Goal: Task Accomplishment & Management: Manage account settings

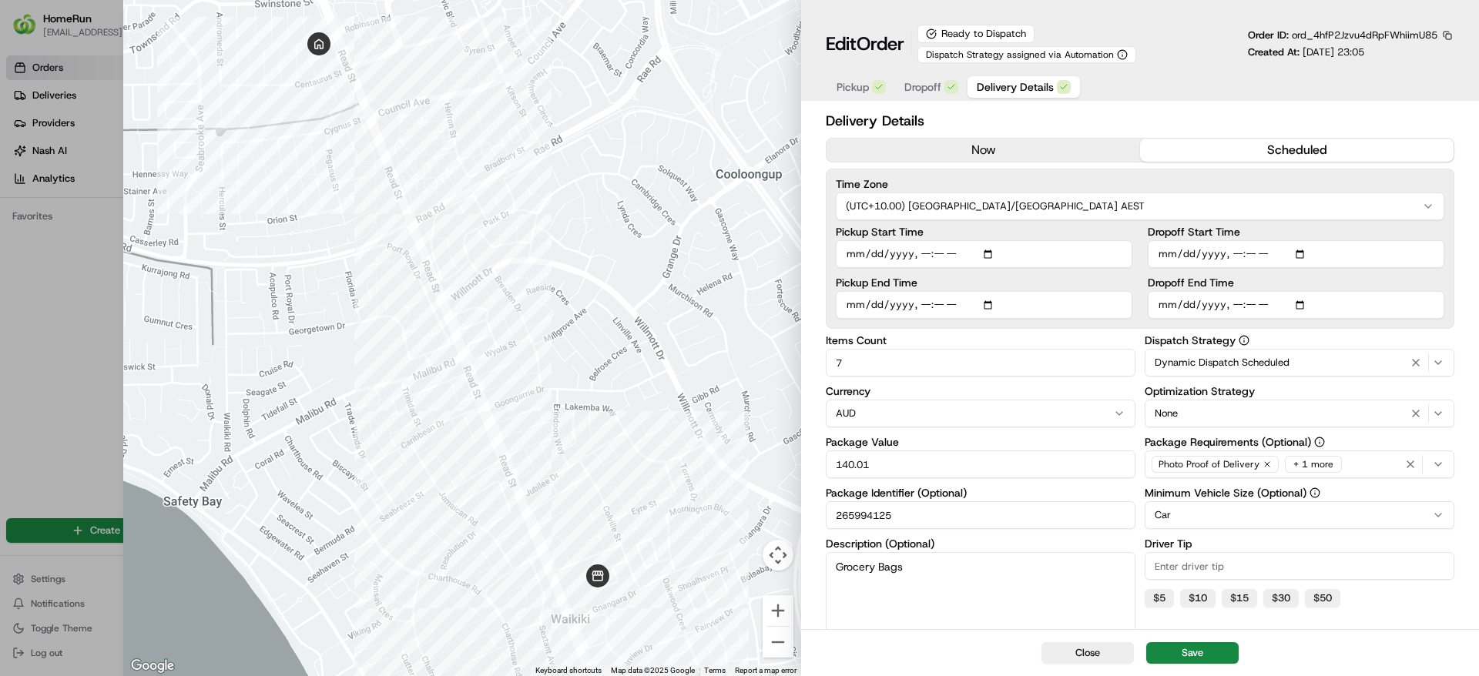
click at [1025, 85] on span "Delivery Details" at bounding box center [1015, 86] width 77 height 15
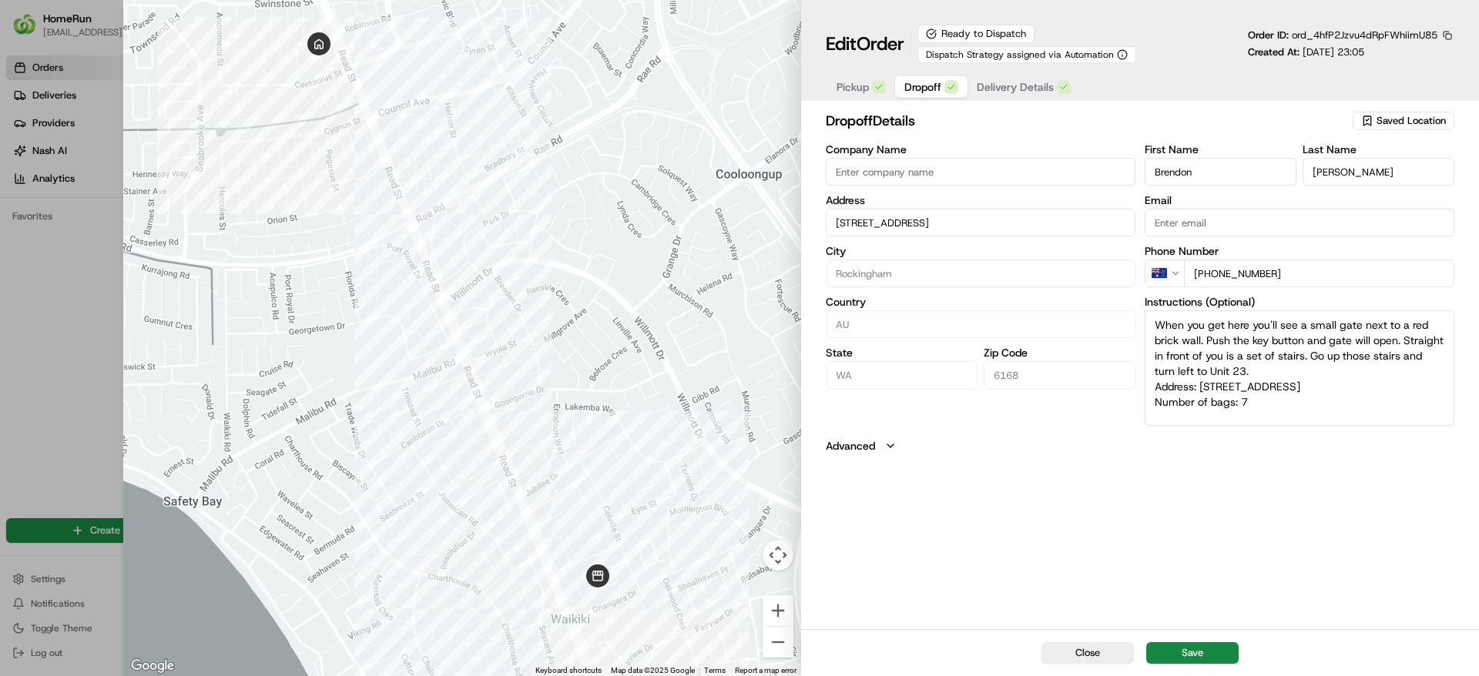
click at [944, 82] on div "button" at bounding box center [951, 87] width 14 height 14
click at [853, 82] on span "Pickup" at bounding box center [852, 86] width 32 height 15
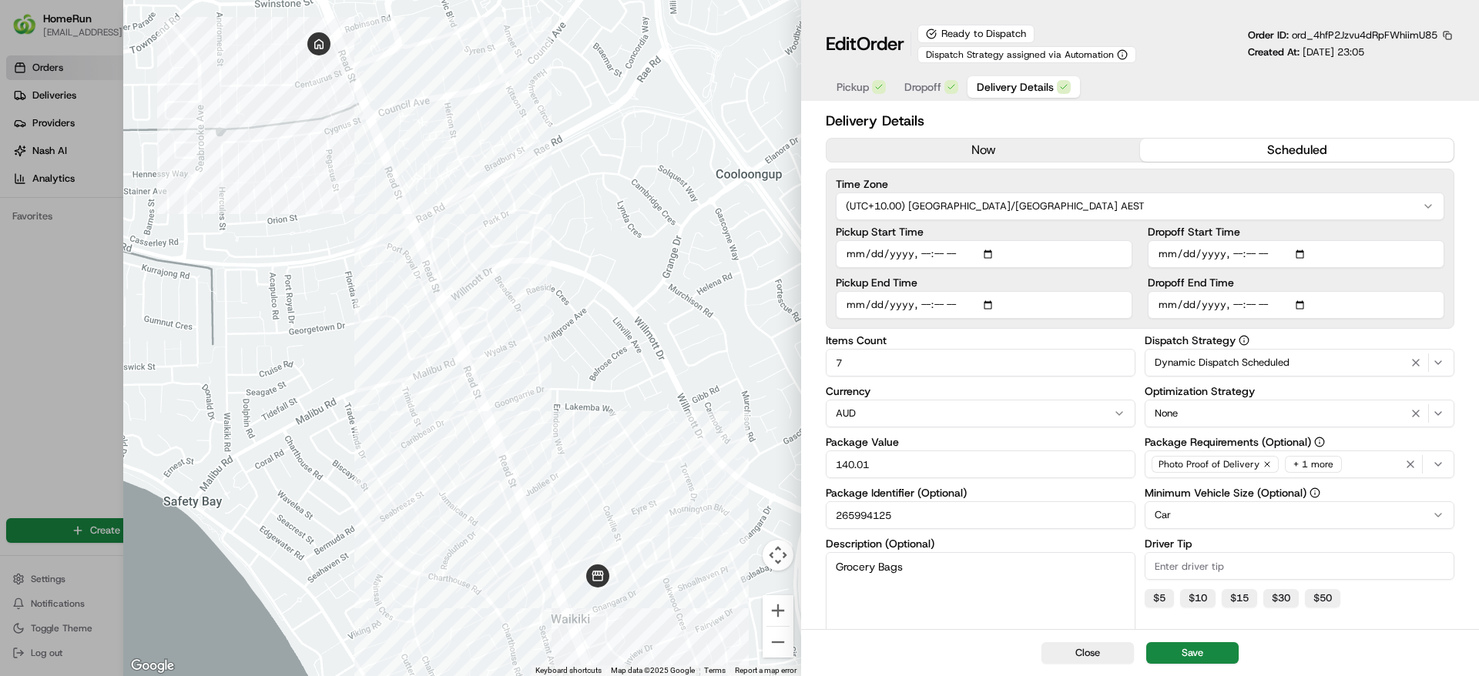
click at [1027, 83] on span "Delivery Details" at bounding box center [1015, 86] width 77 height 15
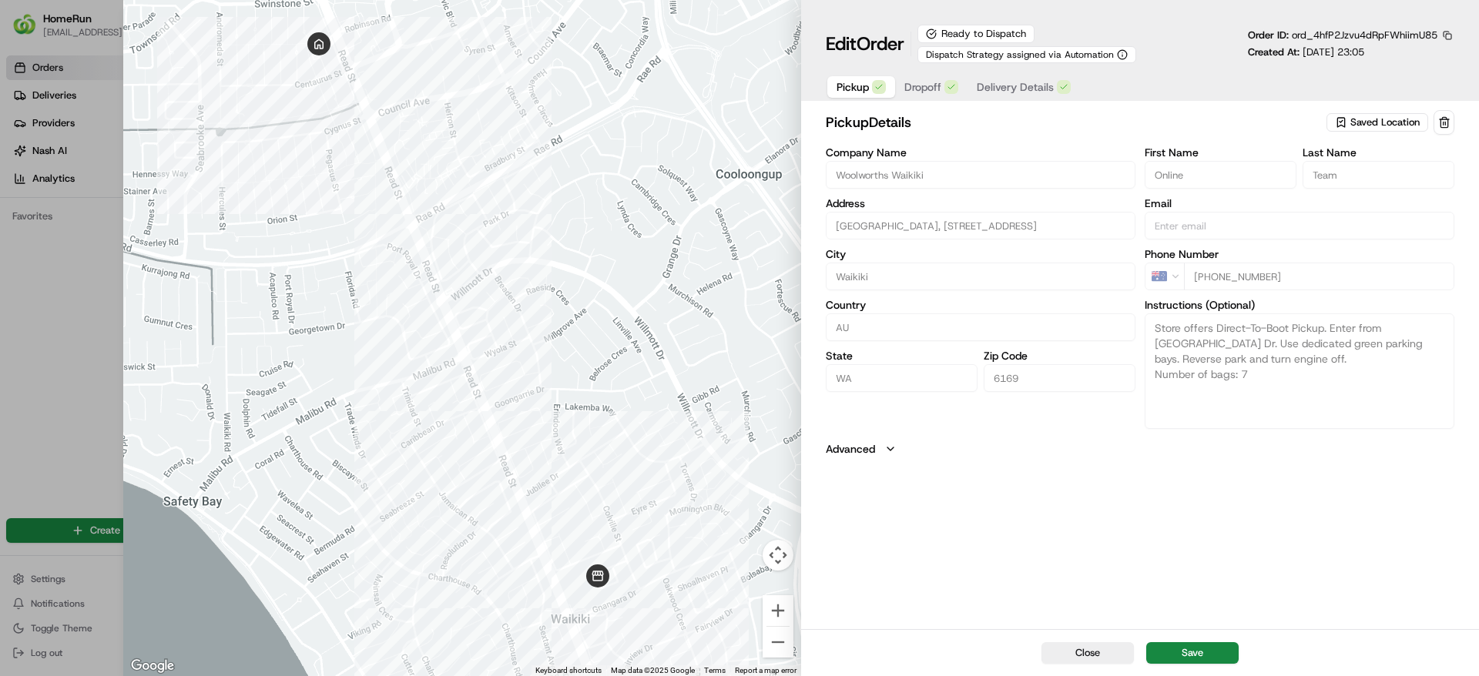
click at [857, 84] on span "Pickup" at bounding box center [852, 86] width 32 height 15
drag, startPoint x: 1401, startPoint y: 53, endPoint x: 1301, endPoint y: 55, distance: 100.2
drag, startPoint x: 1301, startPoint y: 55, endPoint x: 1408, endPoint y: 75, distance: 108.9
click at [1408, 75] on div "Pickup Dropoff Delivery Details" at bounding box center [1140, 86] width 628 height 28
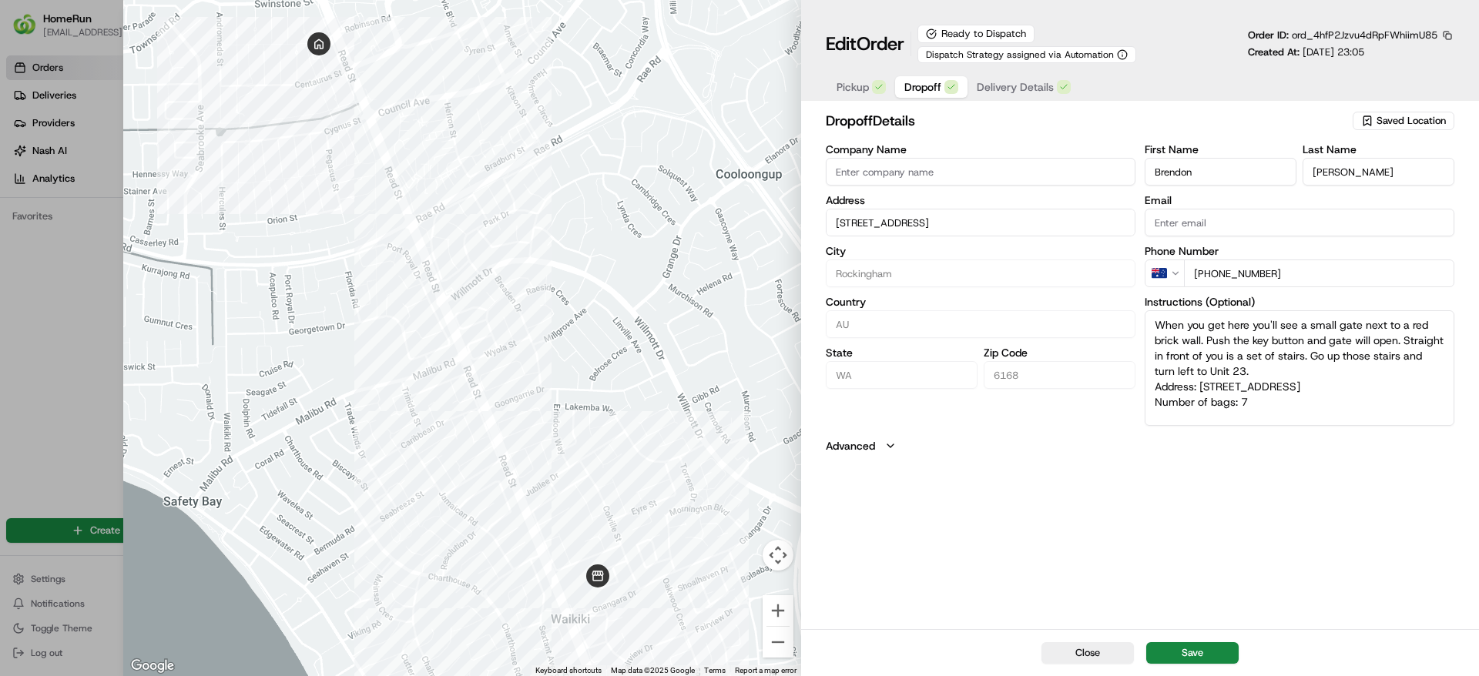
click at [942, 84] on button "Dropoff" at bounding box center [931, 87] width 72 height 22
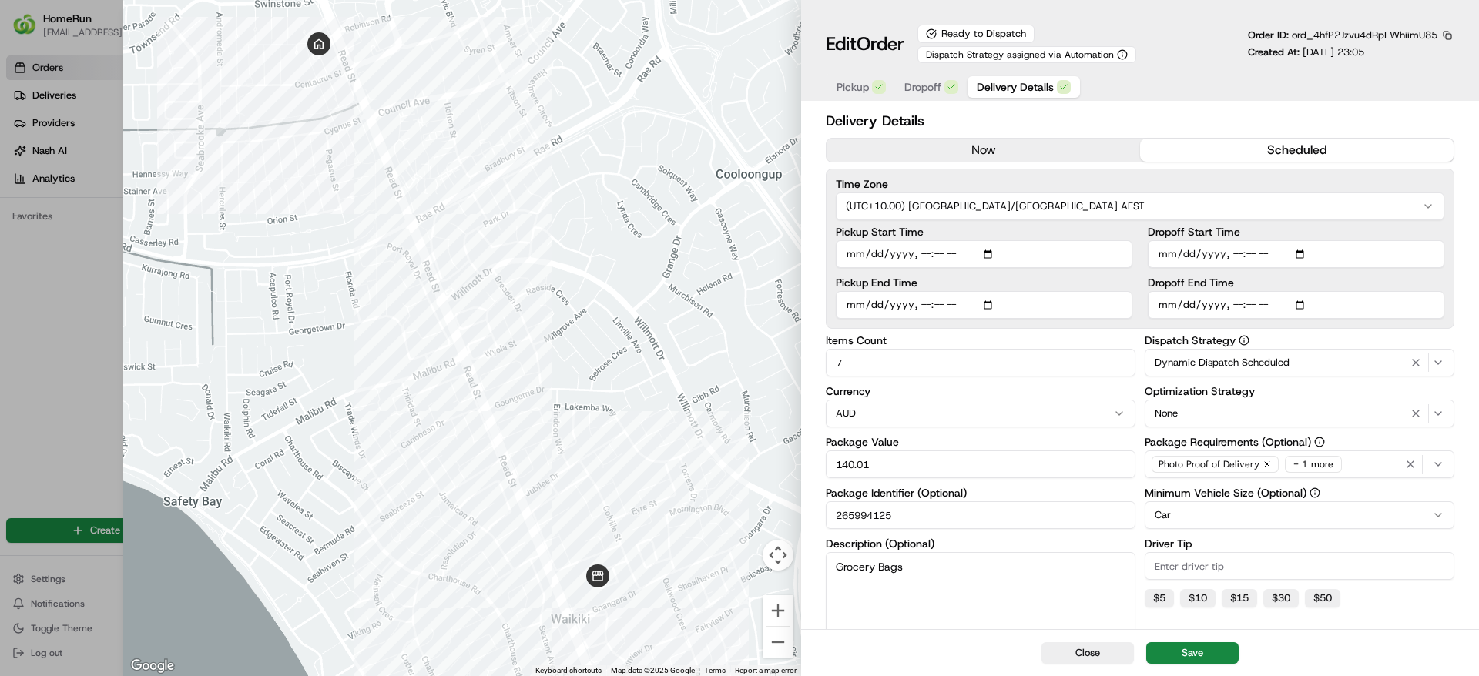
click at [1016, 89] on span "Delivery Details" at bounding box center [1015, 86] width 77 height 15
click at [31, 241] on div at bounding box center [739, 338] width 1479 height 676
type input "1"
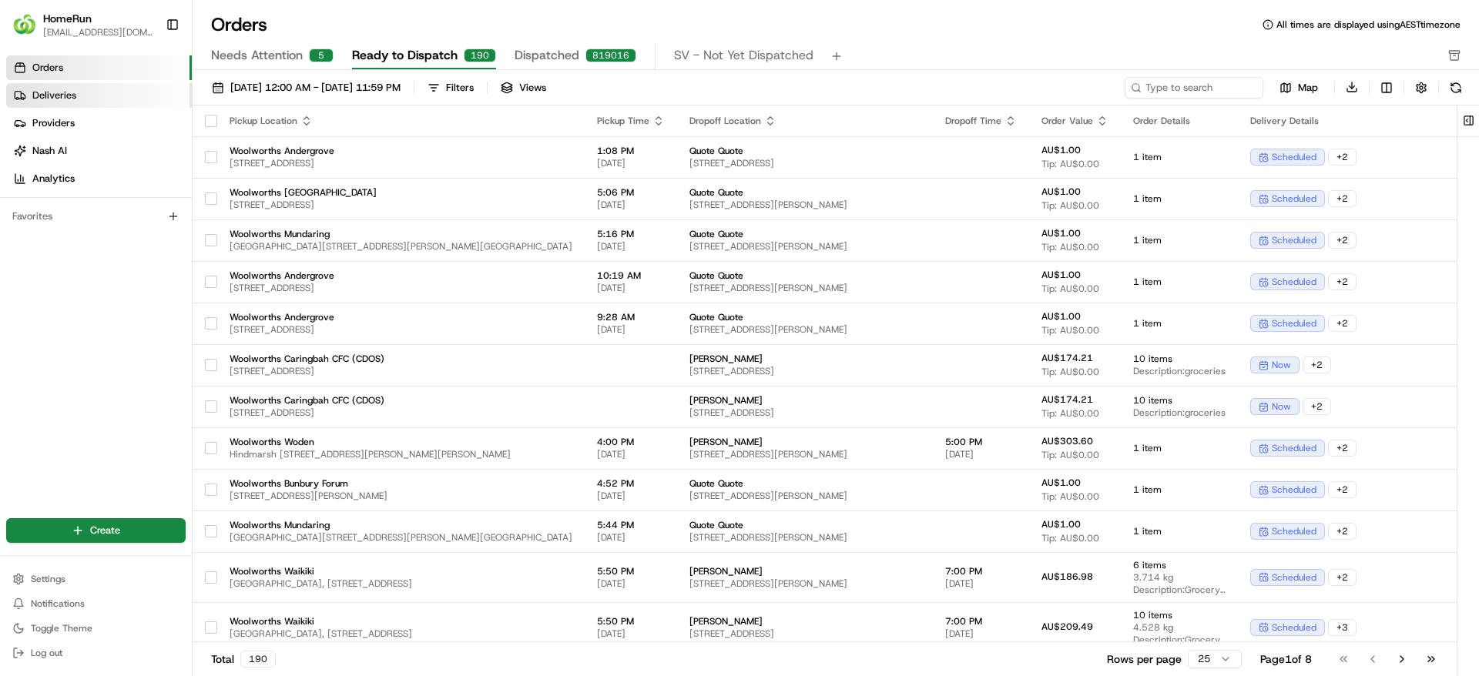
click at [129, 90] on link "Deliveries" at bounding box center [99, 95] width 186 height 25
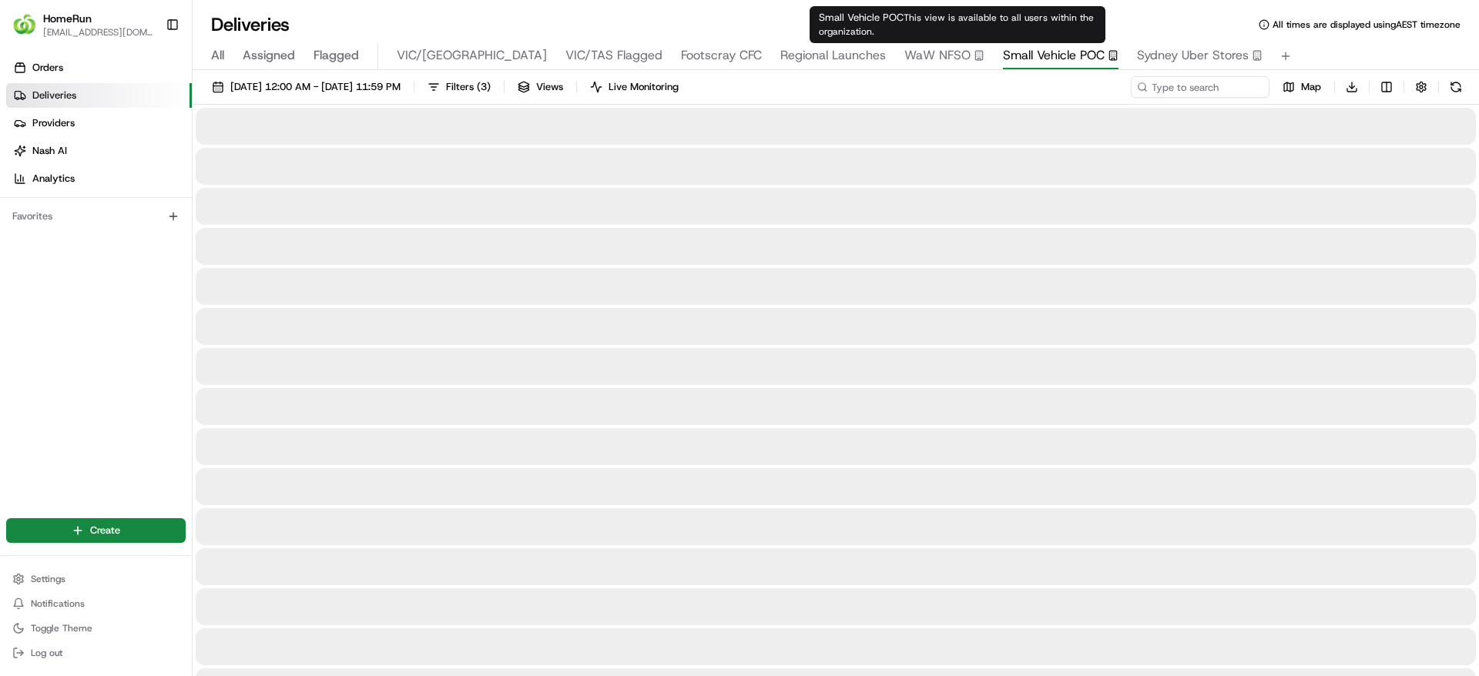
click at [1003, 55] on span "Small Vehicle POC" at bounding box center [1054, 55] width 102 height 18
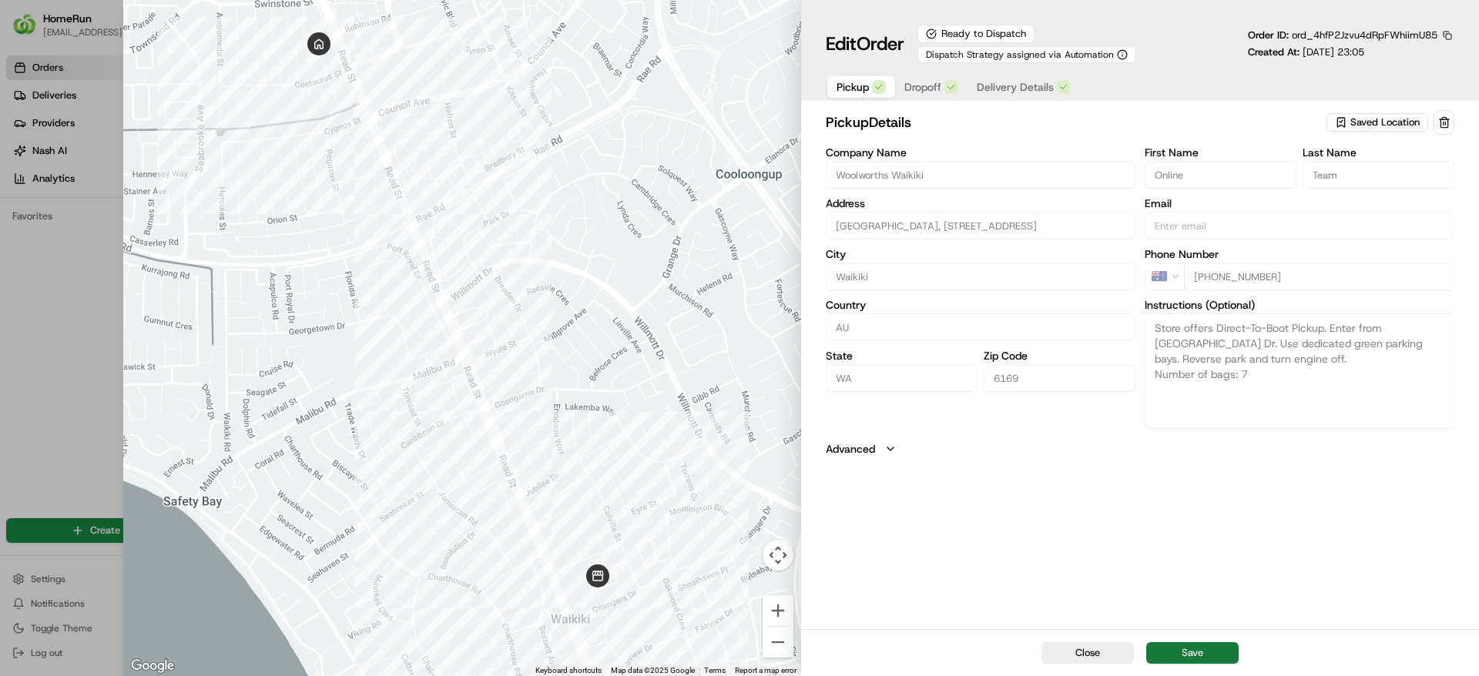
click at [1220, 642] on button "Save" at bounding box center [1192, 653] width 92 height 22
type textarea "Store offers Direct-To-Boot Pickup. Enter from [GEOGRAPHIC_DATA] Dr. Use dedica…"
type input "+1"
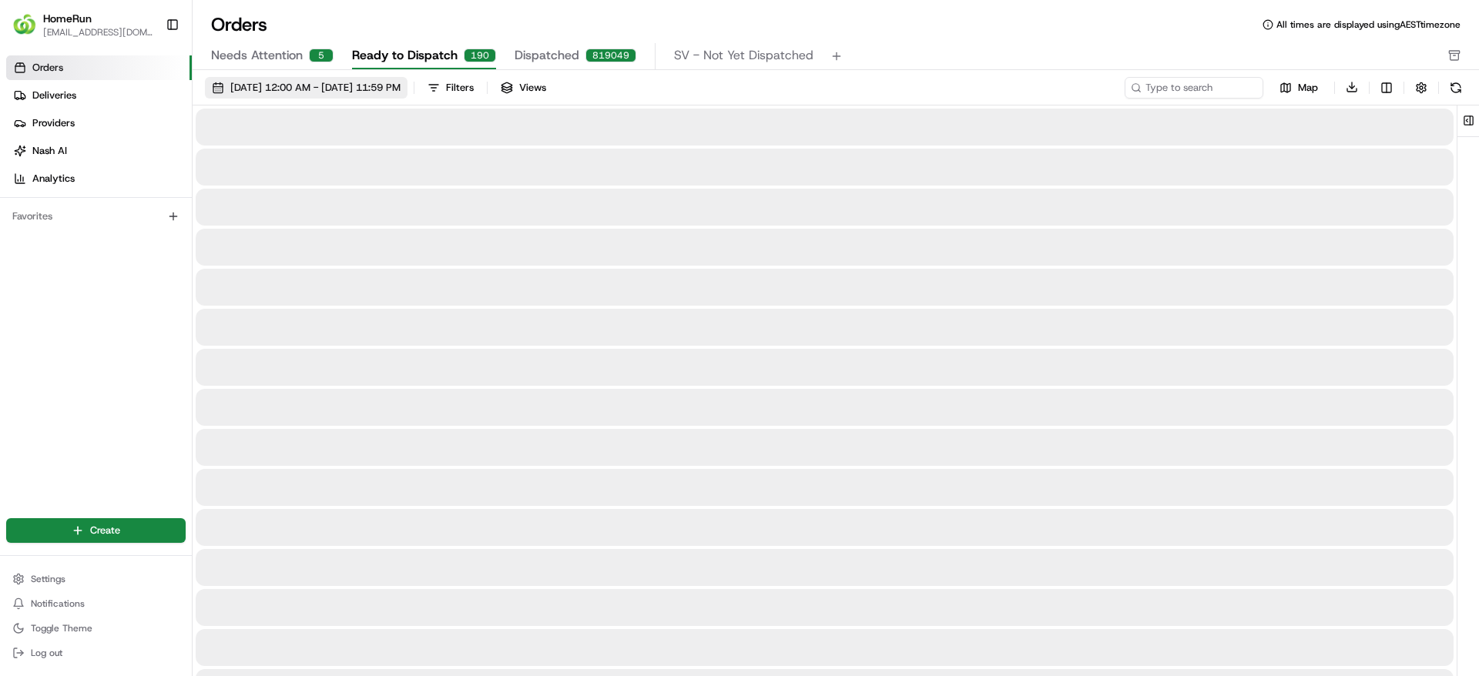
click at [400, 85] on span "01/08/2025 12:00 AM - 31/08/2025 11:59 PM" at bounding box center [315, 88] width 170 height 14
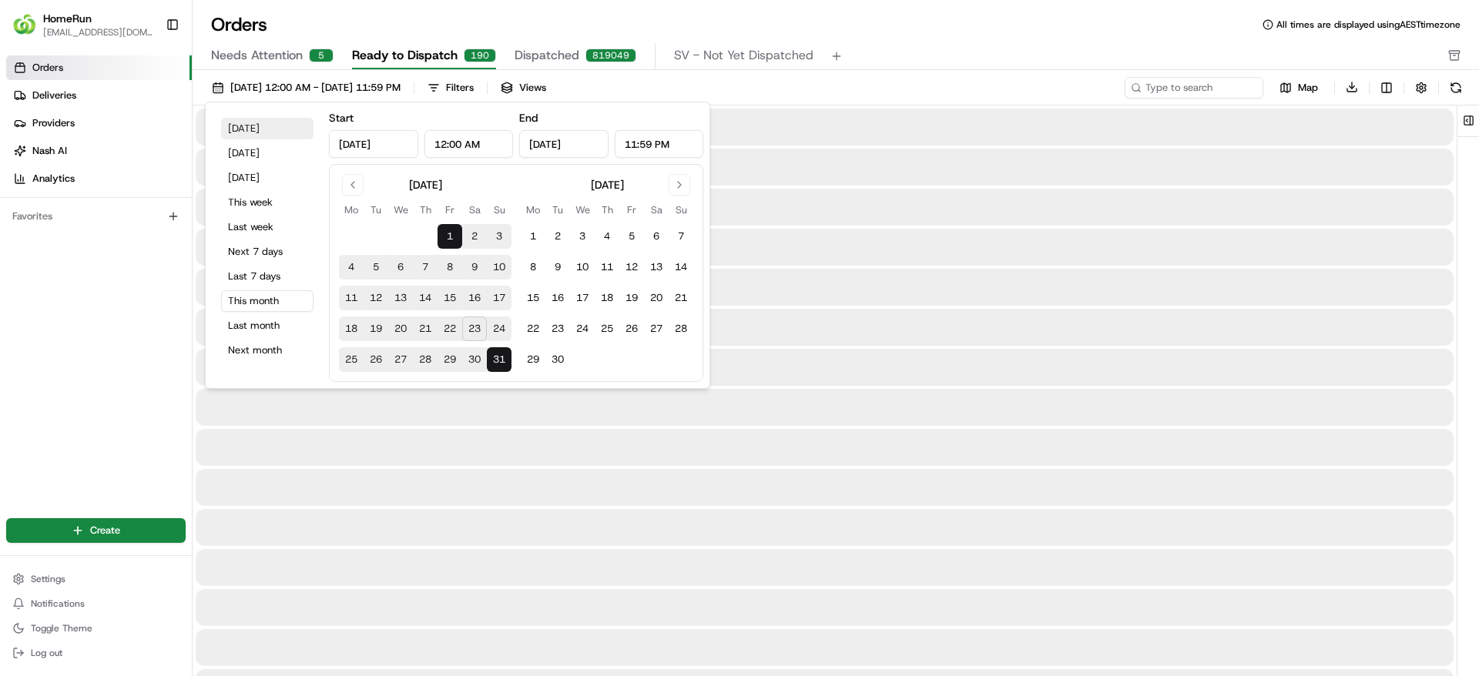
click at [280, 126] on button "Today" at bounding box center [267, 129] width 92 height 22
type input "Aug 23, 2025"
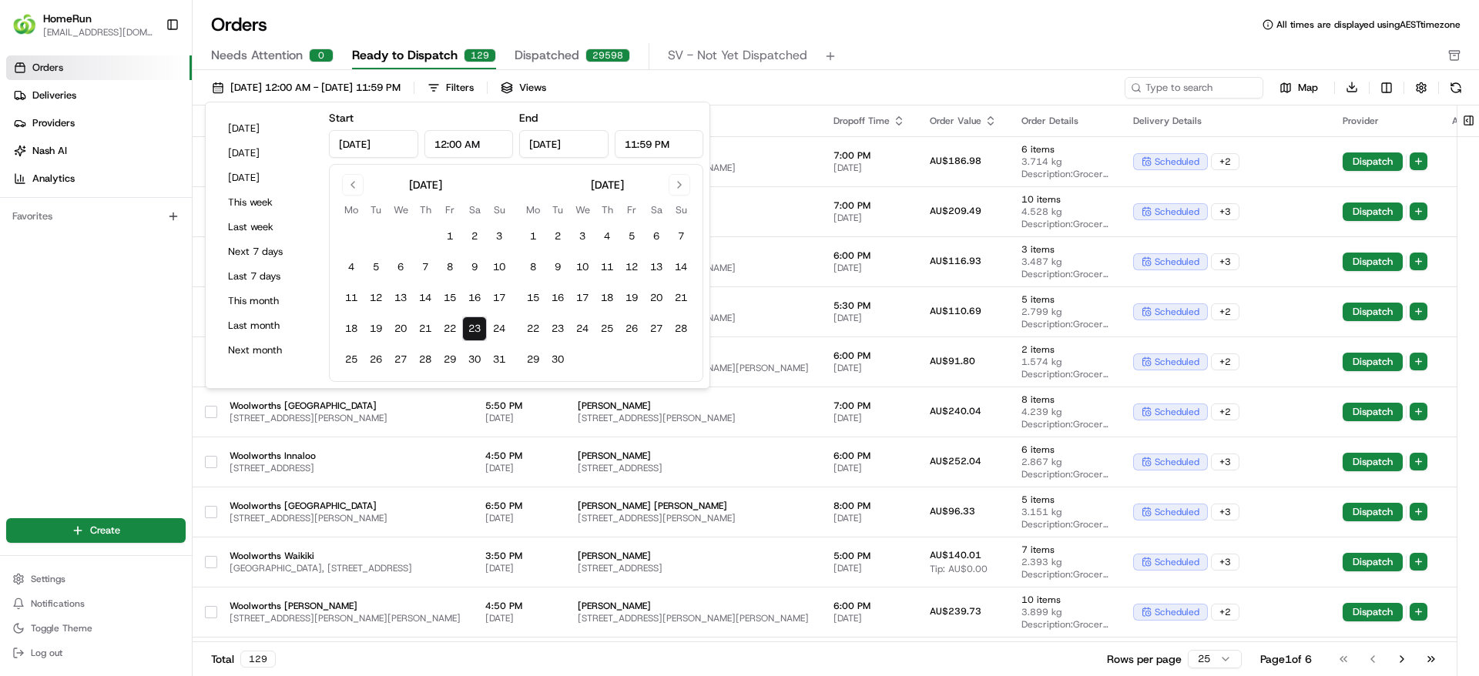
click at [122, 348] on div "Orders Deliveries Providers Nash AI Analytics Favorites" at bounding box center [96, 276] width 192 height 454
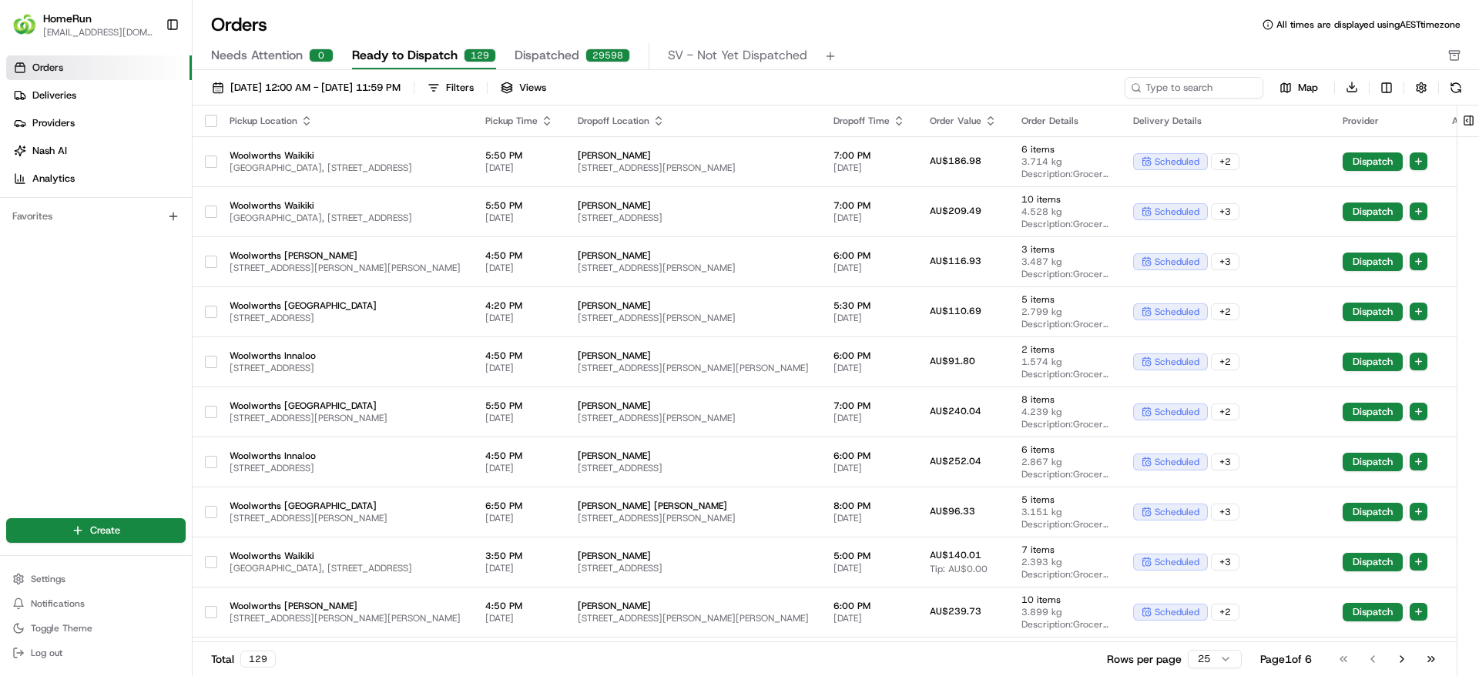
click at [553, 124] on icon "button" at bounding box center [547, 121] width 12 height 12
click at [606, 137] on button "Pickup Start Time (Earliest)" at bounding box center [611, 140] width 141 height 18
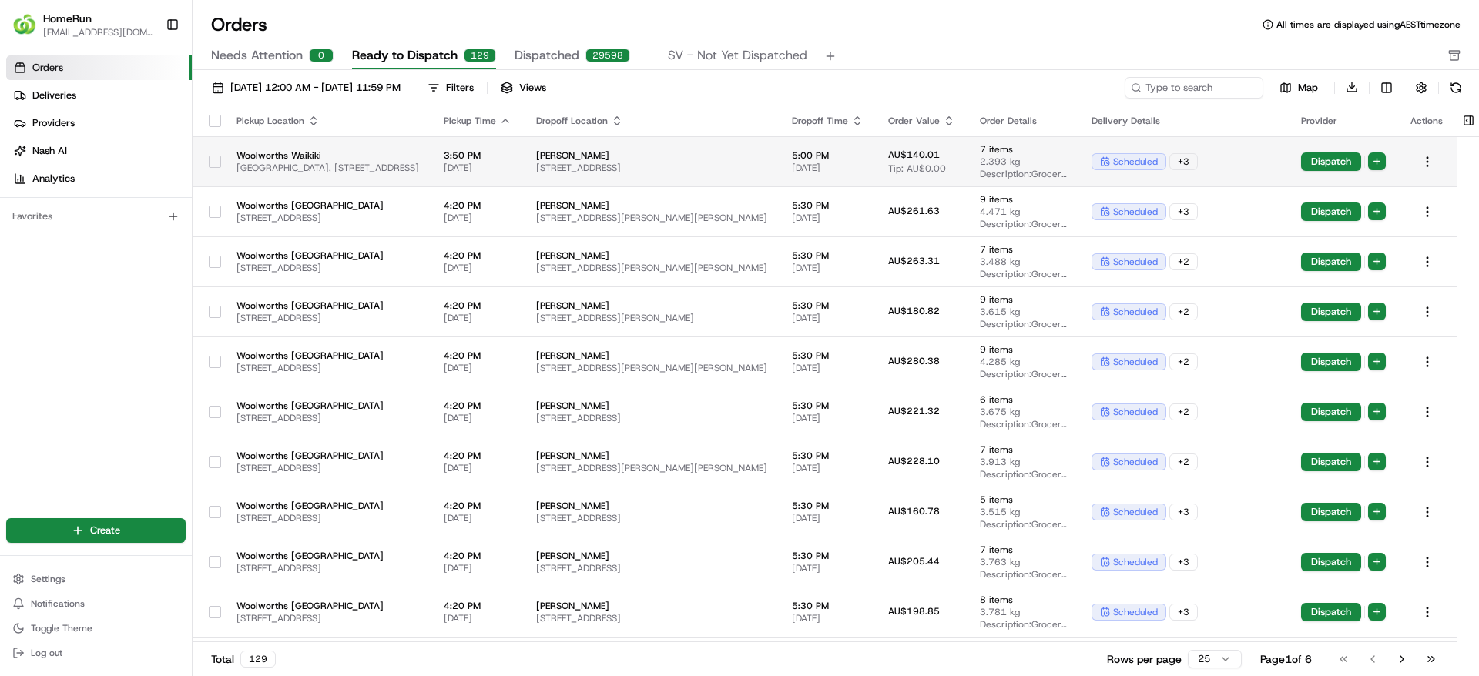
scroll to position [0, 82]
click at [1326, 163] on button "Dispatch" at bounding box center [1331, 161] width 60 height 18
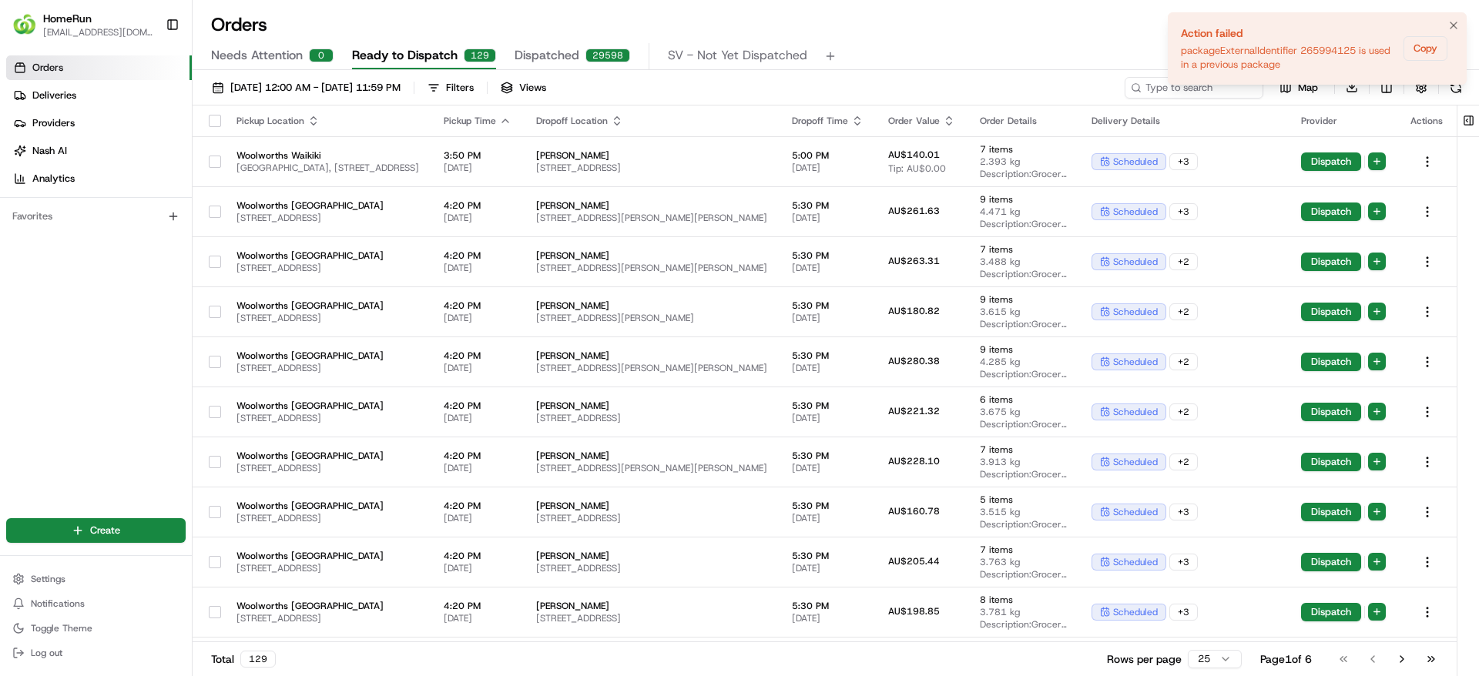
click at [1330, 50] on div "packageExternalIdentifier 265994125 is used in a previous package" at bounding box center [1289, 58] width 216 height 28
click at [1330, 51] on div "packageExternalIdentifier 265994125 is used in a previous package" at bounding box center [1289, 58] width 216 height 28
drag, startPoint x: 1360, startPoint y: 52, endPoint x: 1297, endPoint y: 45, distance: 63.5
click at [1297, 45] on div "packageExternalIdentifier 265994125 is used in a previous package" at bounding box center [1289, 58] width 216 height 28
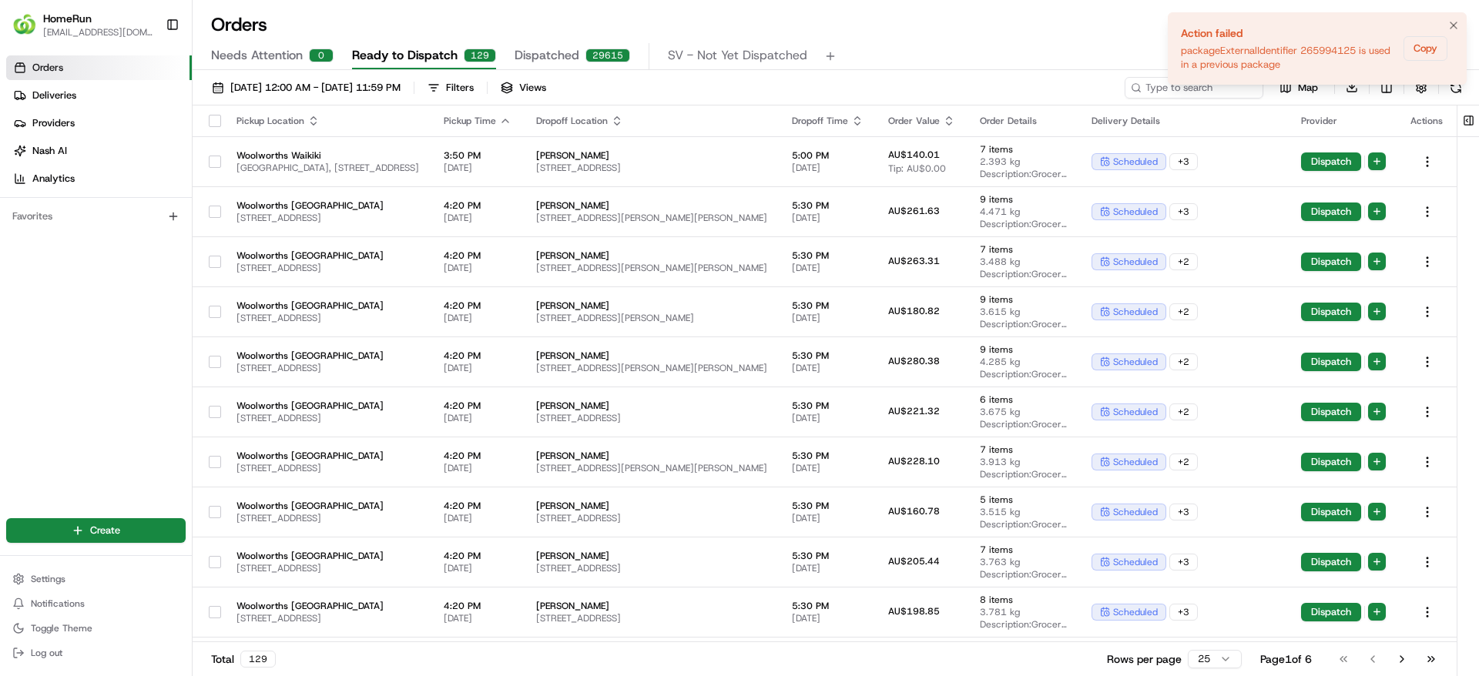
click at [1297, 45] on div "packageExternalIdentifier 265994125 is used in a previous package" at bounding box center [1289, 58] width 216 height 28
drag, startPoint x: 1302, startPoint y: 49, endPoint x: 1252, endPoint y: 69, distance: 53.5
click at [1252, 69] on div "packageExternalIdentifier 265994125 is used in a previous package" at bounding box center [1289, 58] width 216 height 28
click at [872, 139] on td "5:00 PM 23/08/2025" at bounding box center [827, 161] width 96 height 50
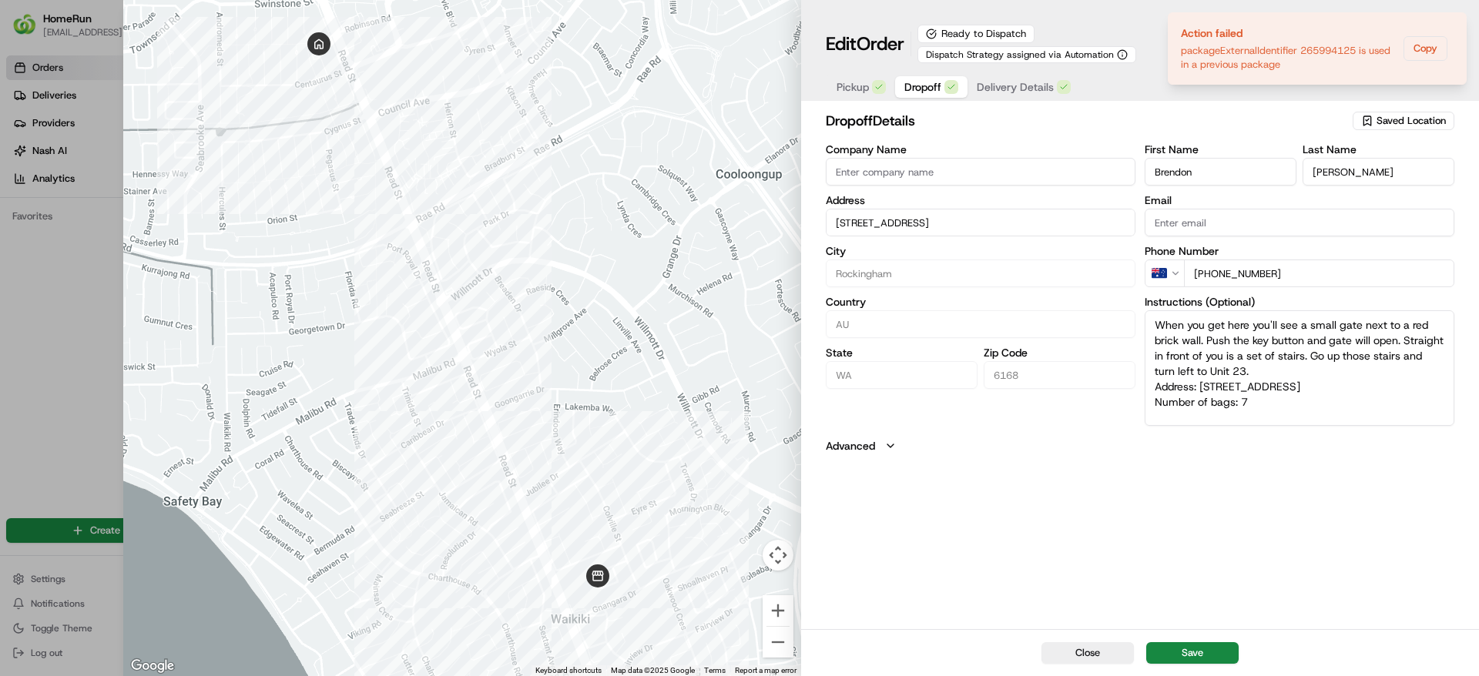
click at [938, 84] on span "Dropoff" at bounding box center [922, 86] width 37 height 15
click at [974, 85] on button "Delivery Details" at bounding box center [1023, 87] width 112 height 22
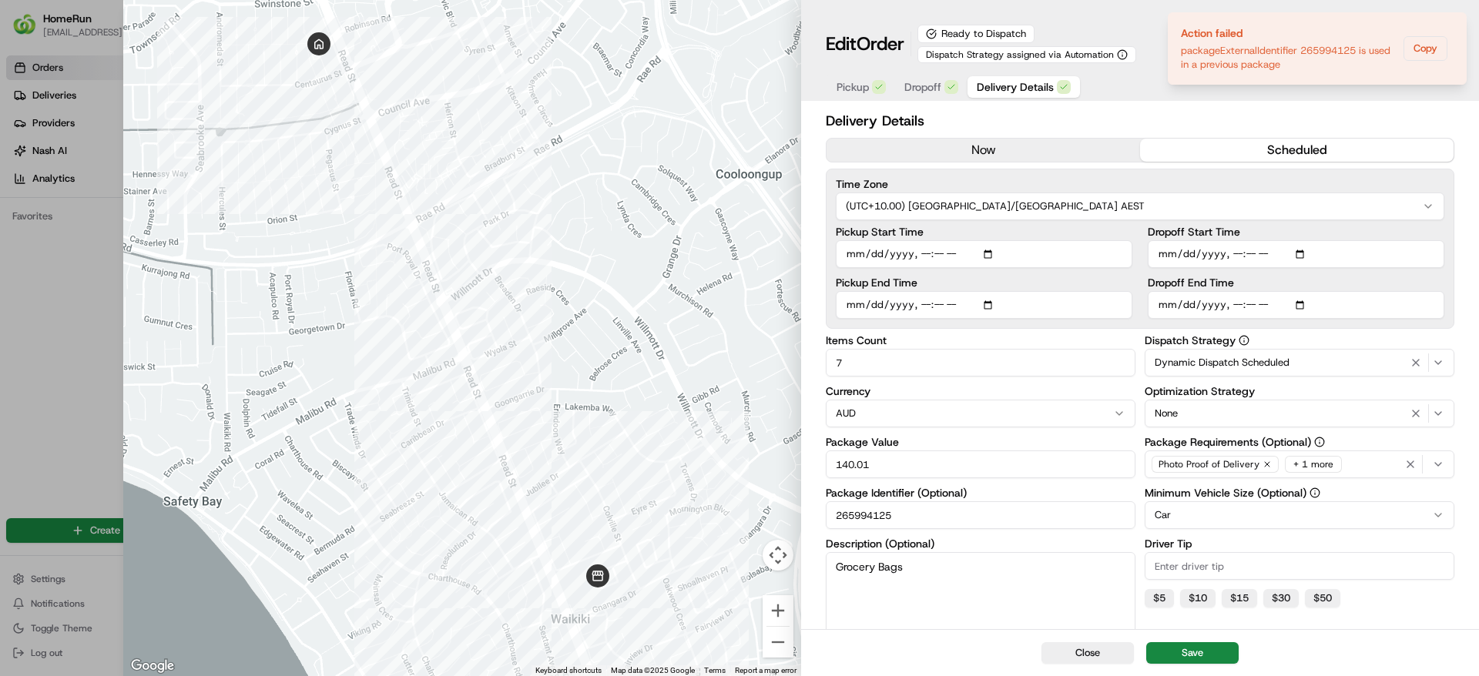
click at [980, 514] on input "265994125" at bounding box center [981, 515] width 310 height 28
click at [106, 217] on div at bounding box center [739, 338] width 1479 height 676
type input "1"
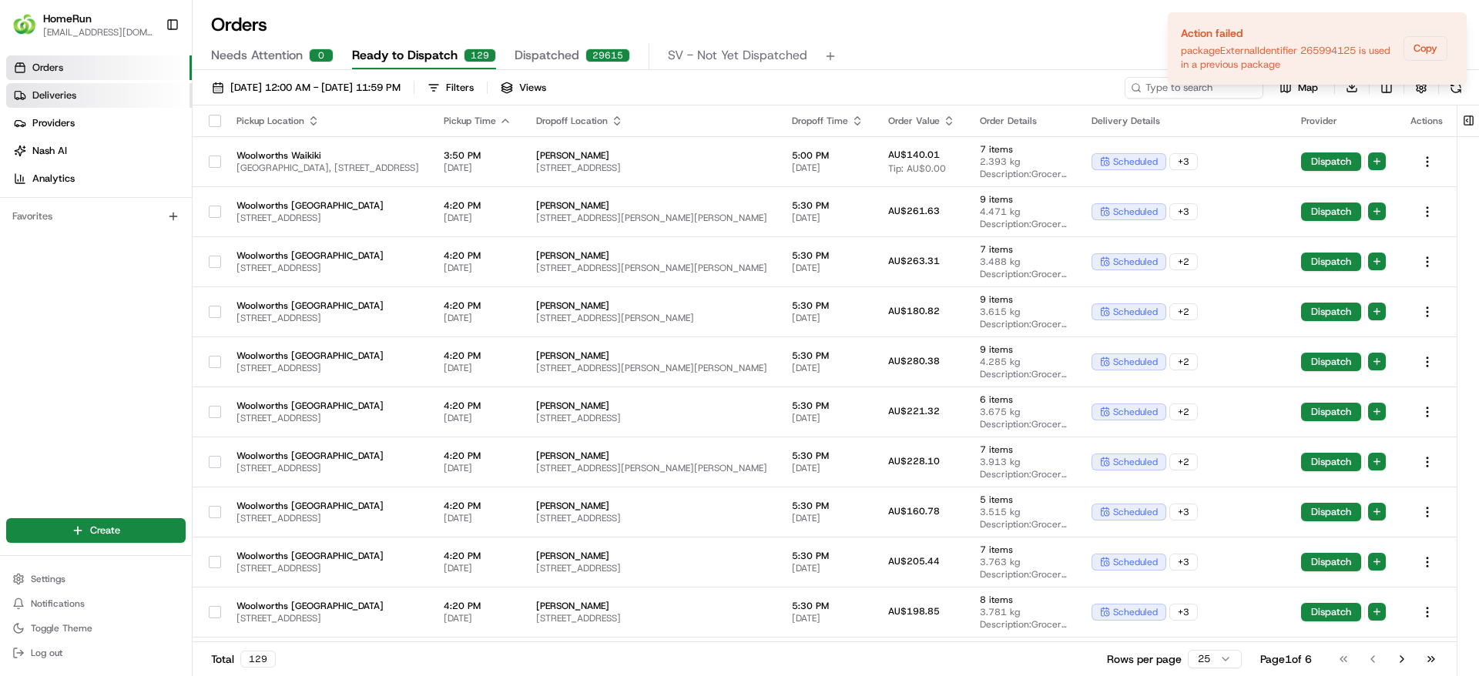
click at [99, 106] on link "Deliveries" at bounding box center [99, 95] width 186 height 25
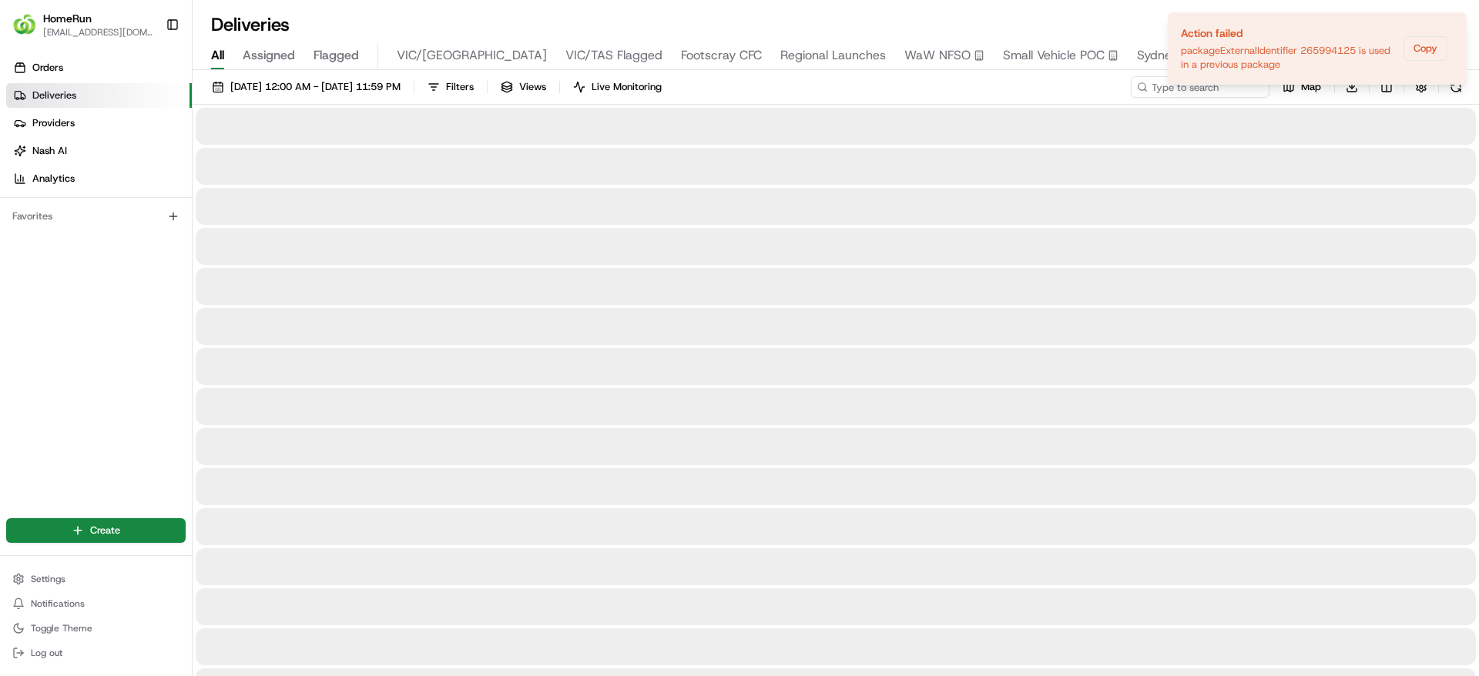
click at [1156, 89] on ol "Action failed packageExternalIdentifier 265994125 is used in a previous package…" at bounding box center [1316, 48] width 323 height 97
click at [1449, 32] on button "Notifications (F8)" at bounding box center [1453, 25] width 18 height 18
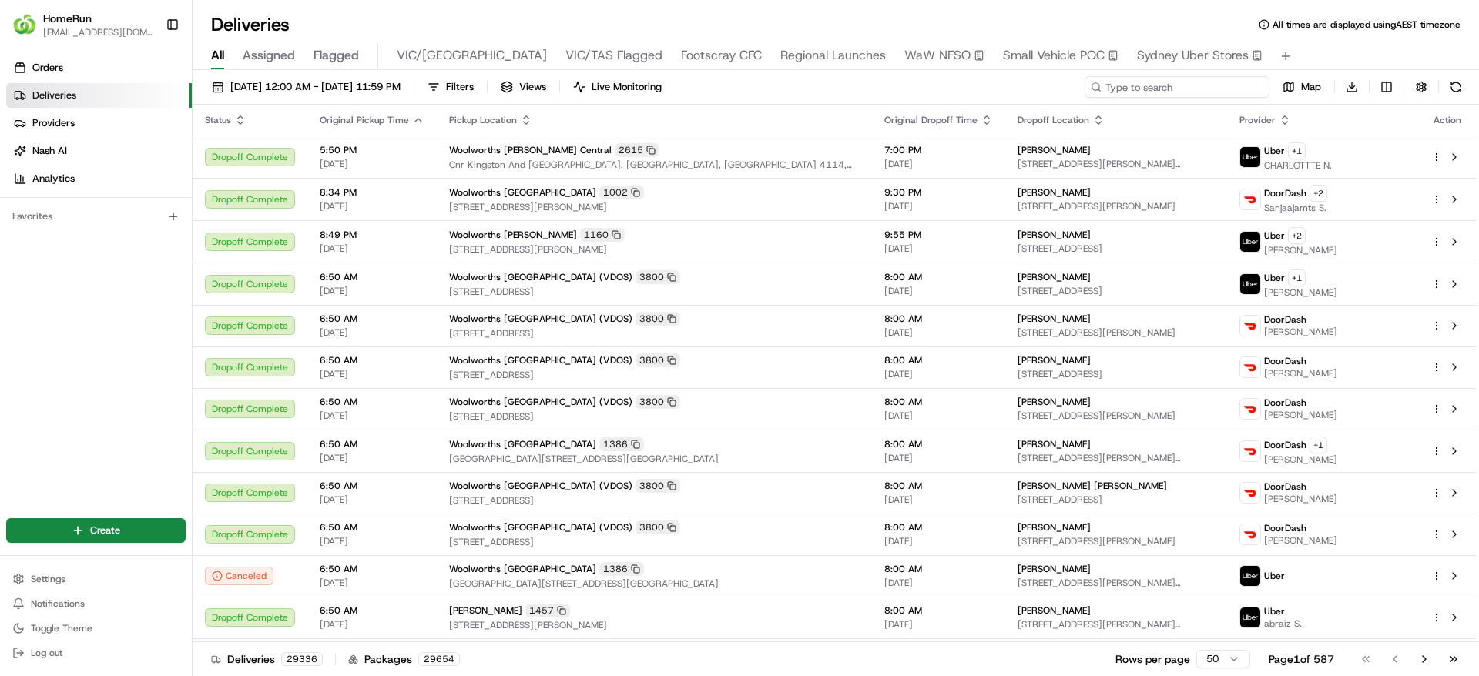
click at [1175, 88] on input at bounding box center [1176, 87] width 185 height 22
paste input "265994125"
type input "265994125"
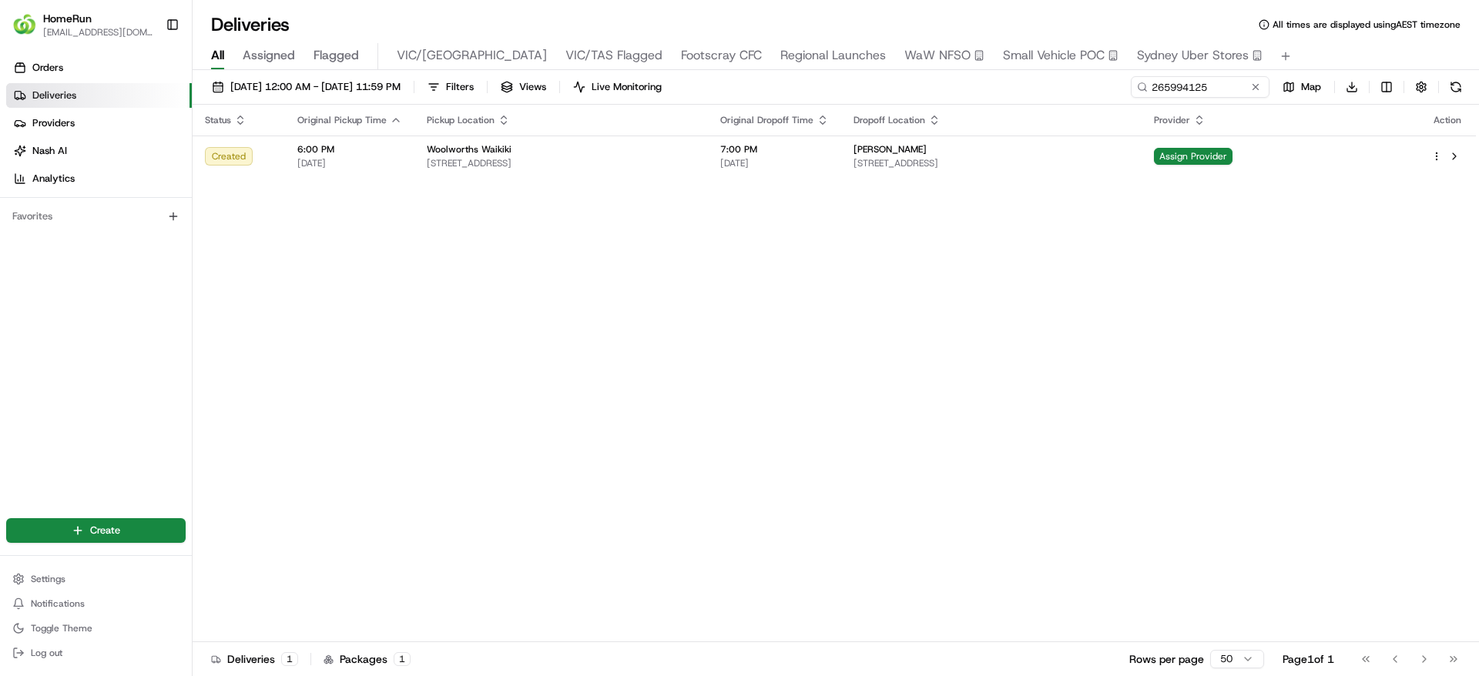
click at [1110, 274] on div "Status Original Pickup Time Pickup Location Original Dropoff Time Dropoff Locat…" at bounding box center [834, 374] width 1283 height 538
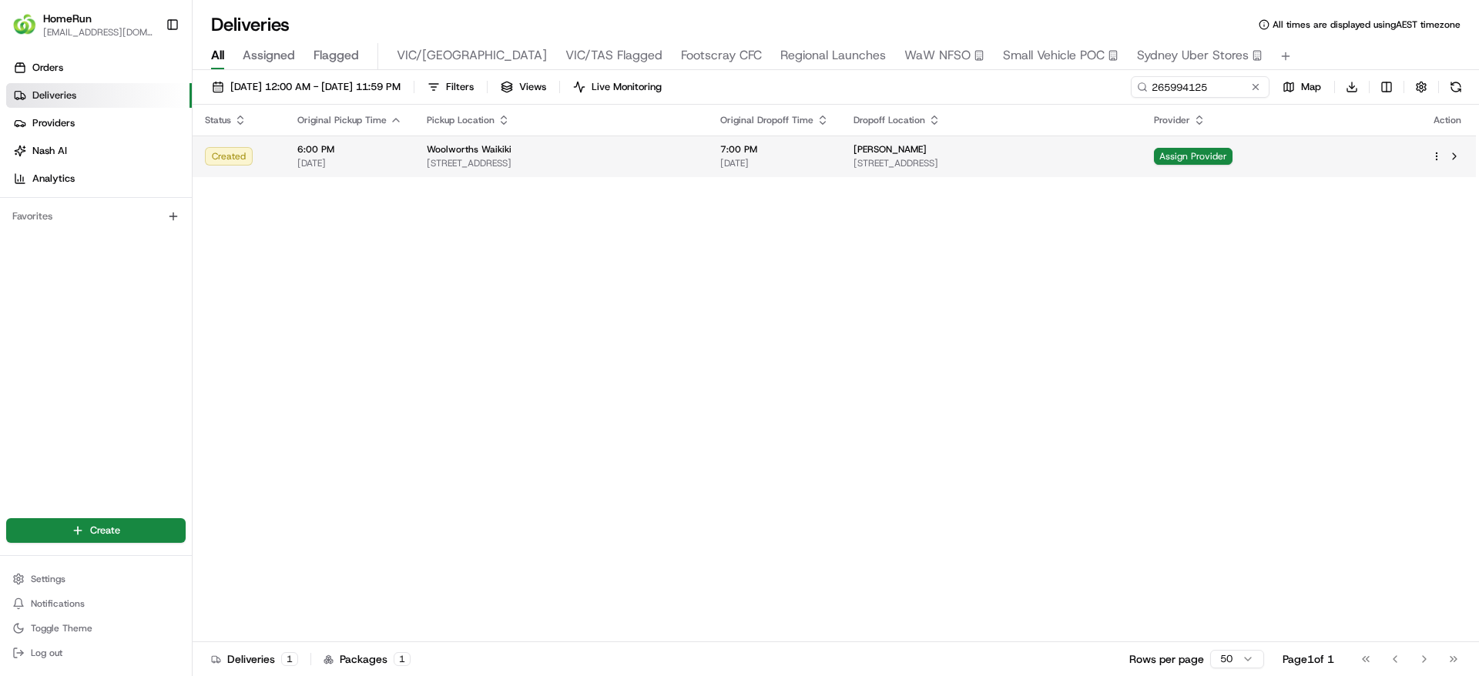
click at [1428, 158] on td at bounding box center [1447, 157] width 57 height 42
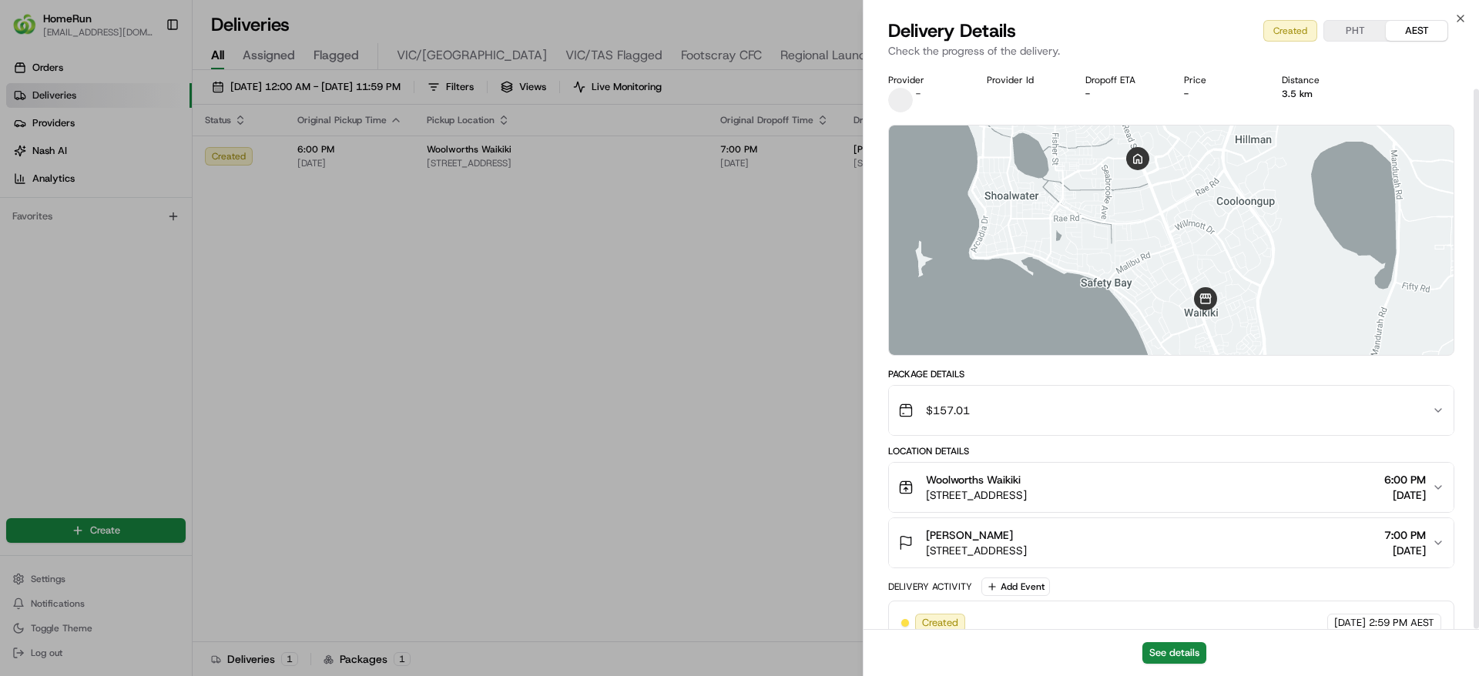
scroll to position [25, 0]
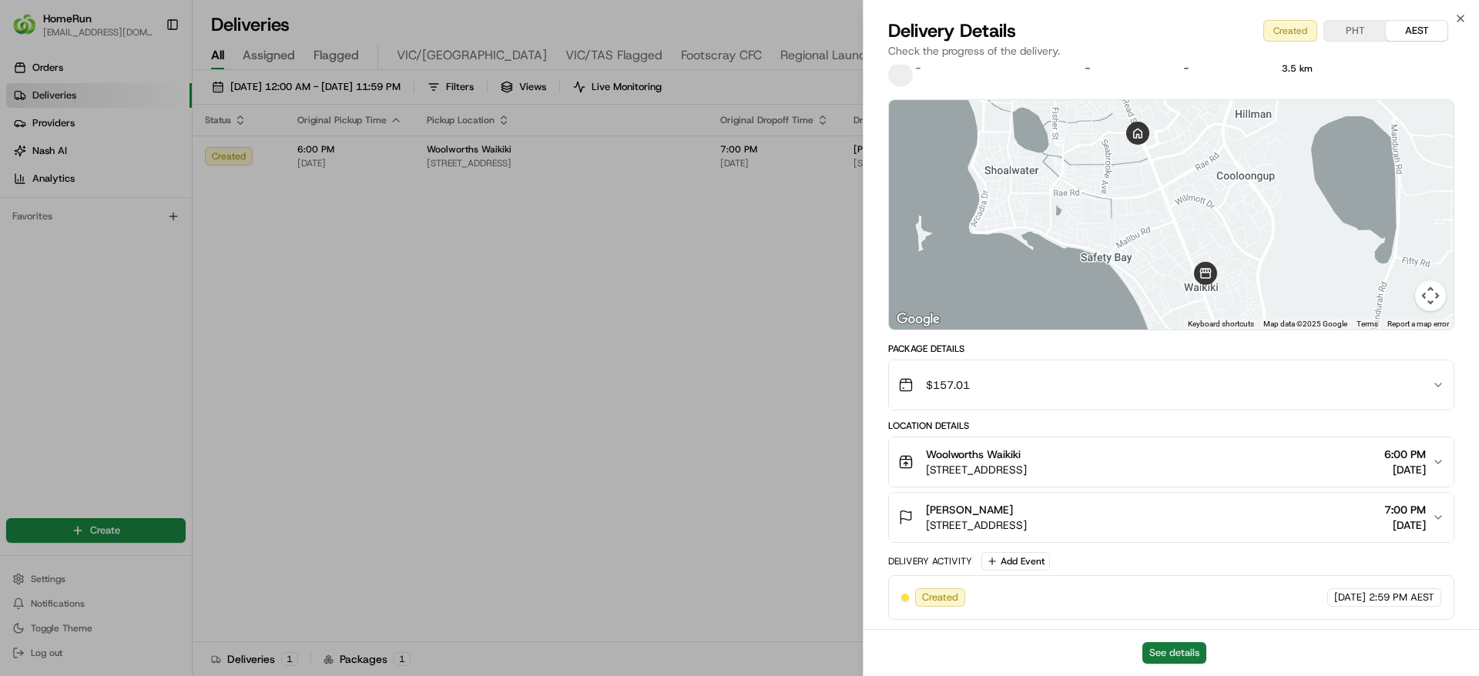
click at [1183, 648] on button "See details" at bounding box center [1174, 653] width 64 height 22
click at [1457, 18] on icon "button" at bounding box center [1460, 18] width 12 height 12
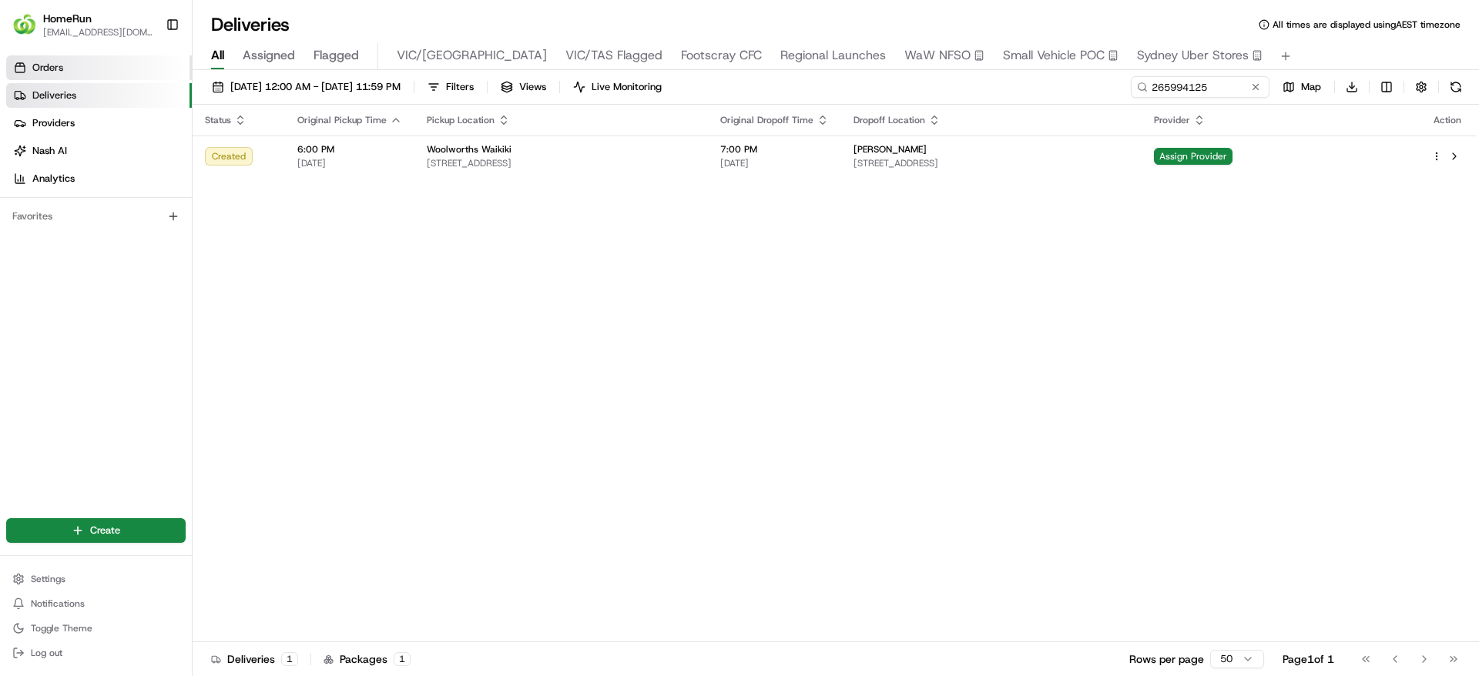
click at [142, 64] on link "Orders" at bounding box center [99, 67] width 186 height 25
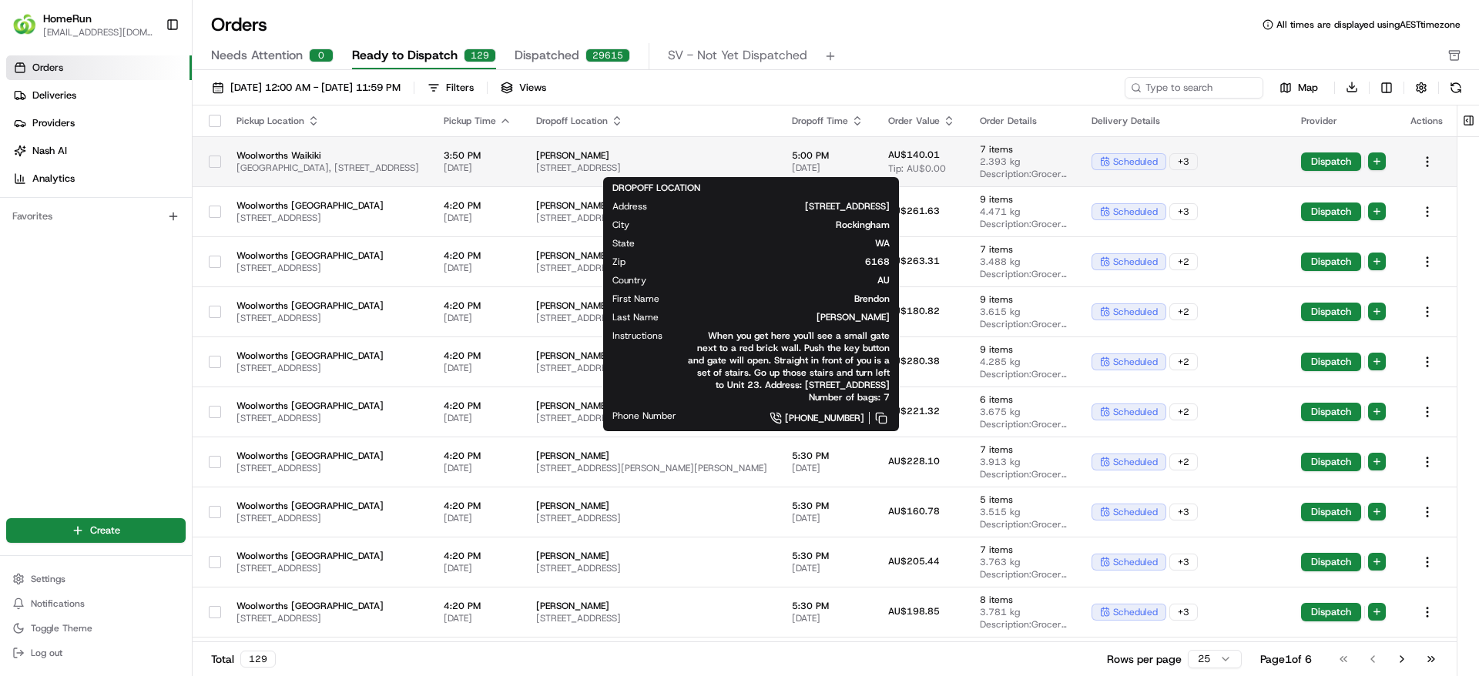
click at [704, 172] on span "[STREET_ADDRESS]" at bounding box center [651, 168] width 231 height 12
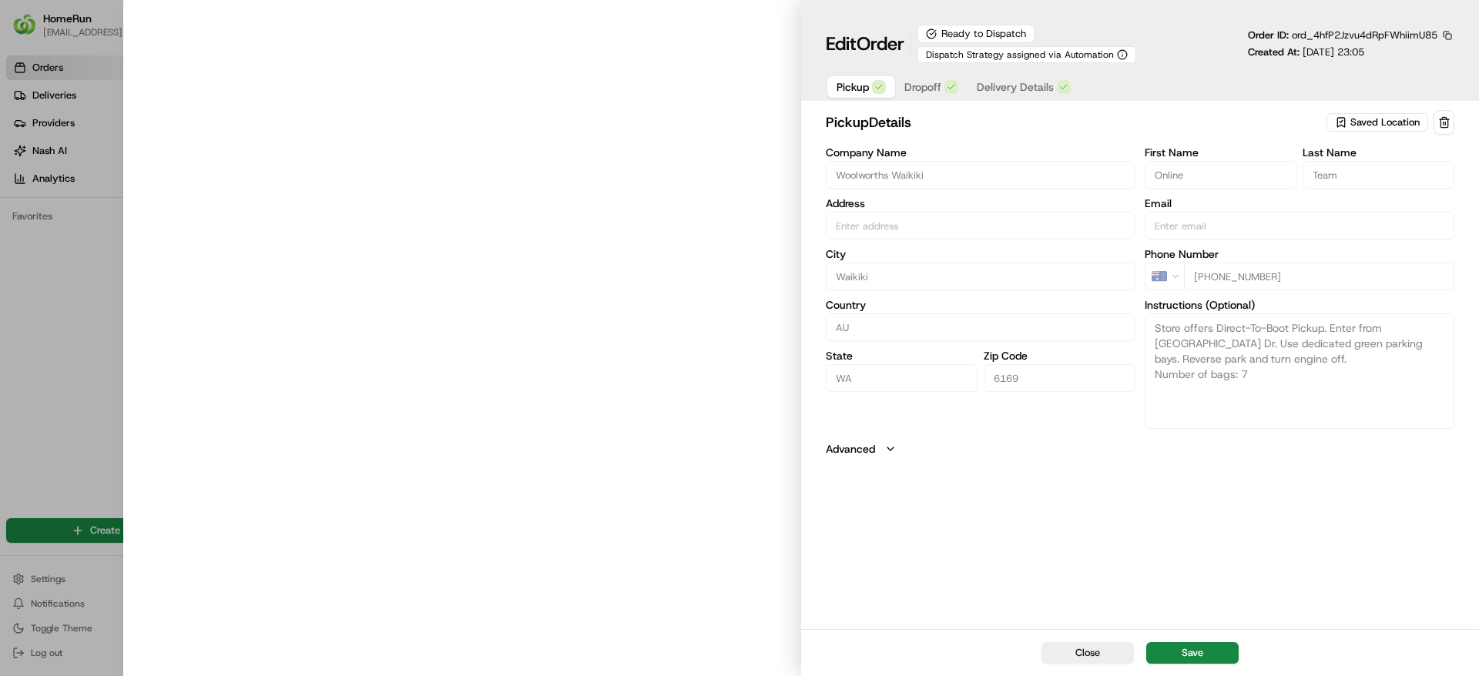
type input "[GEOGRAPHIC_DATA], [STREET_ADDRESS]"
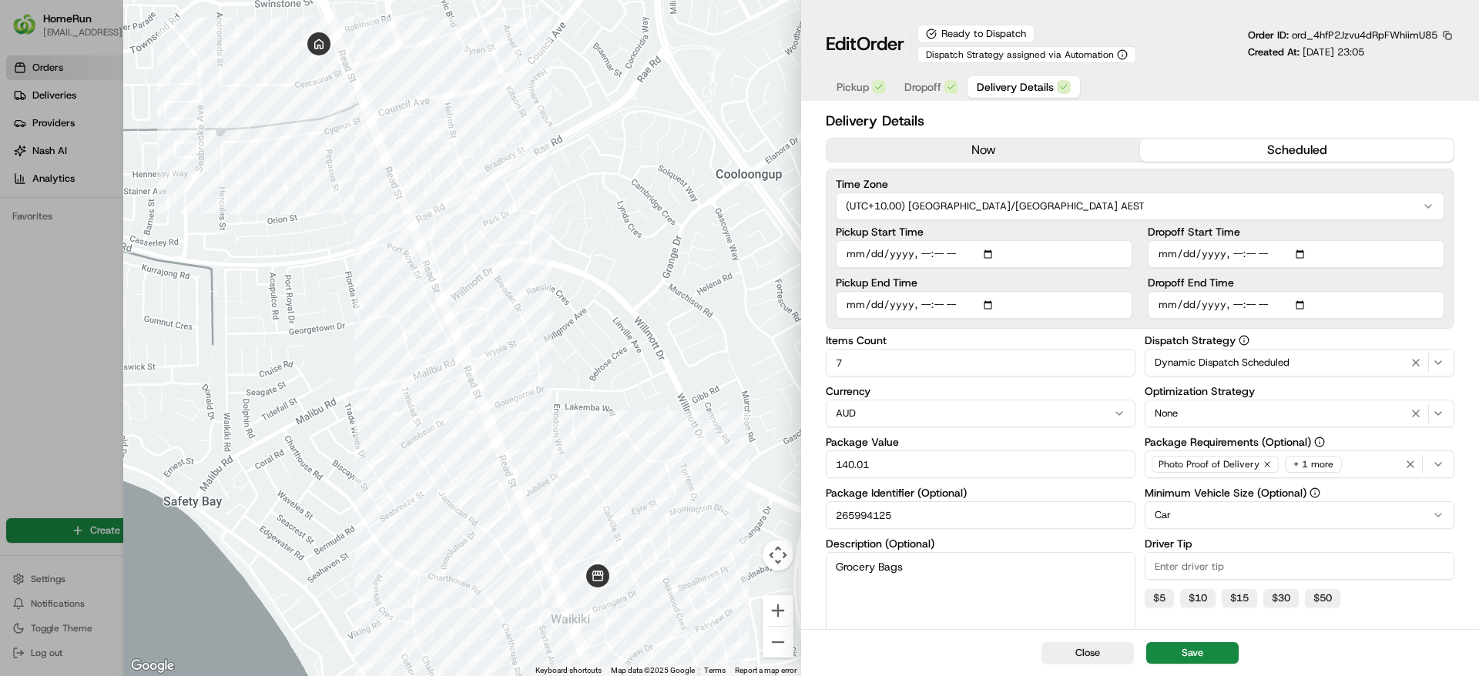
click at [1011, 89] on span "Delivery Details" at bounding box center [1015, 86] width 77 height 15
click at [989, 258] on input "Pickup Start Time" at bounding box center [984, 254] width 297 height 28
type input "2025-08-23T17:50"
click at [1395, 291] on input "Dropoff End Time" at bounding box center [1296, 305] width 297 height 28
click at [1295, 251] on input "Dropoff Start Time" at bounding box center [1296, 254] width 297 height 28
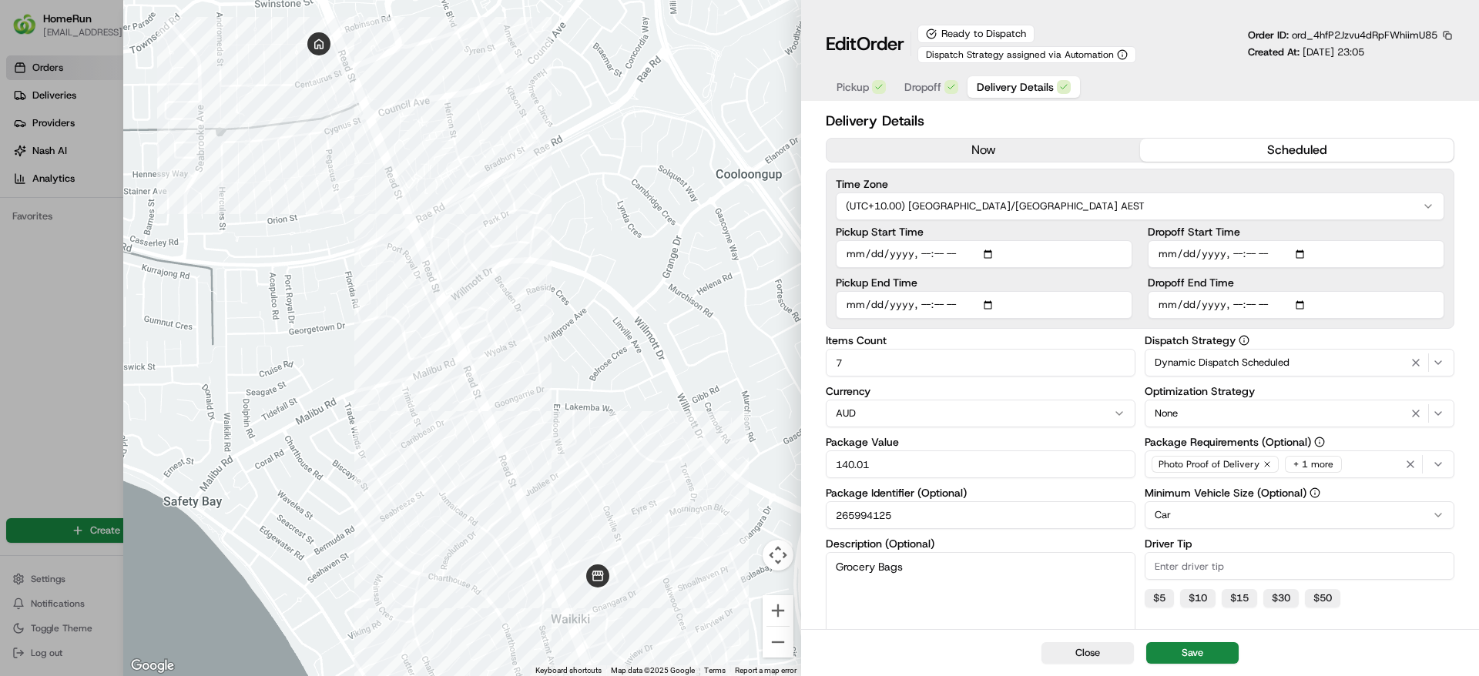
click at [1301, 255] on input "Dropoff Start Time" at bounding box center [1296, 254] width 297 height 28
type input "2025-08-23T18:00"
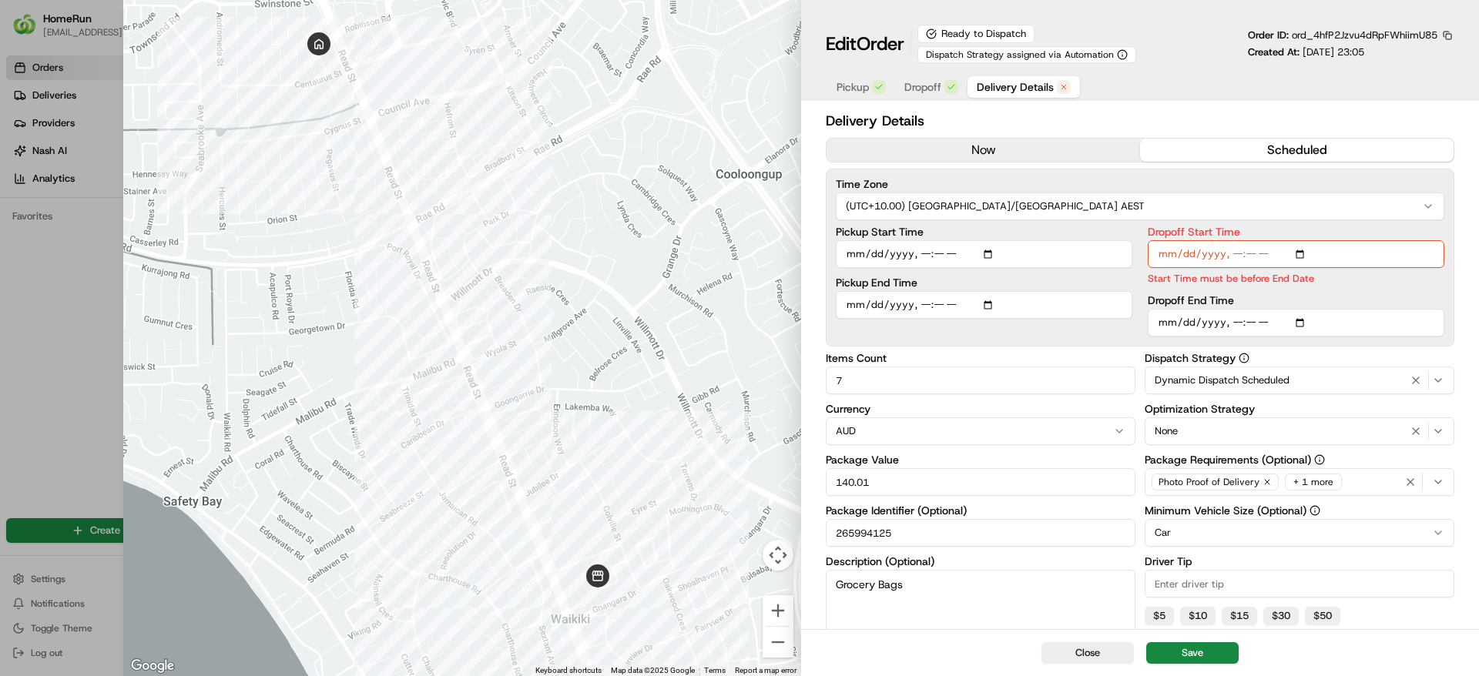
click at [1478, 364] on div "Delivery Details now scheduled Time Zone (UTC+10.00) Australia/Sydney AEST Pick…" at bounding box center [1140, 476] width 678 height 738
click at [1304, 325] on input "Dropoff End Time" at bounding box center [1296, 323] width 297 height 28
click at [1343, 283] on p "Start Time must be before End Date" at bounding box center [1296, 278] width 297 height 15
click at [1011, 541] on input "265994125" at bounding box center [981, 533] width 310 height 28
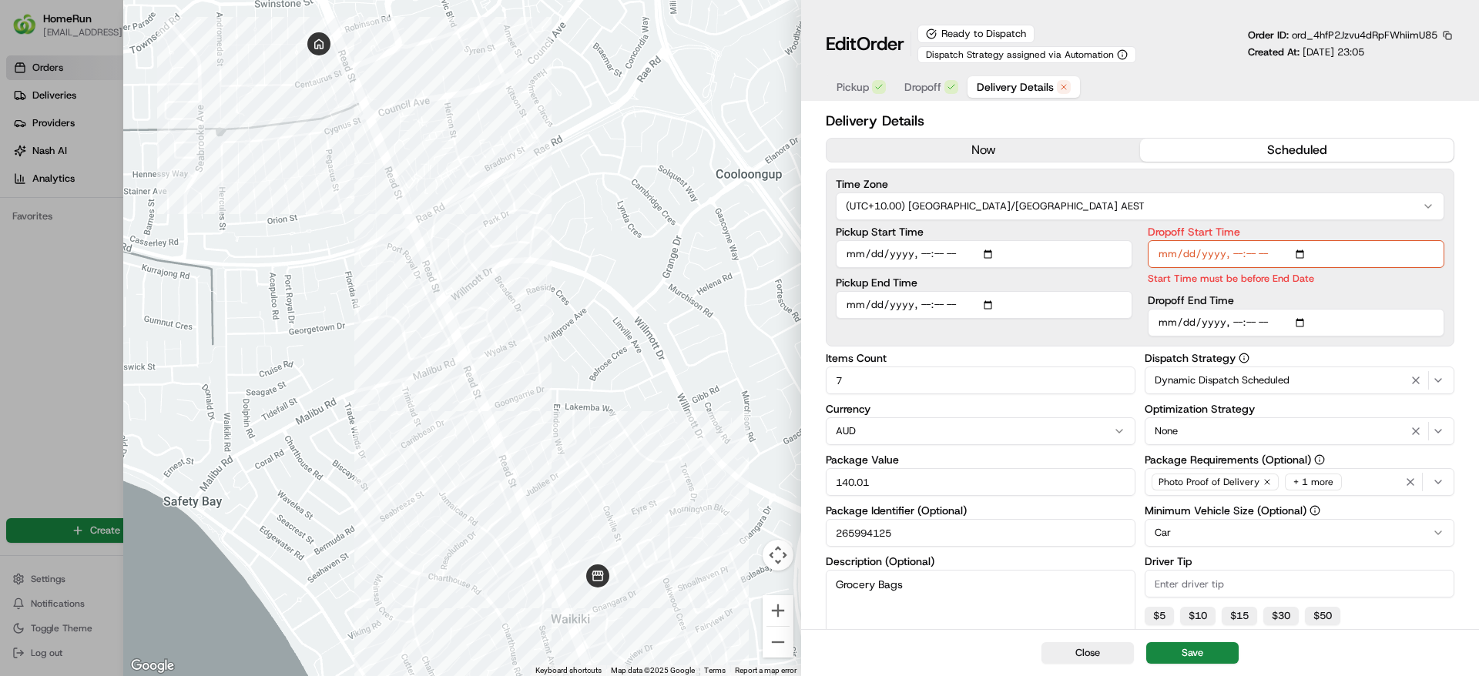
click at [1011, 541] on input "265994125" at bounding box center [981, 533] width 310 height 28
click at [950, 511] on label "Package Identifier (Optional)" at bounding box center [981, 510] width 310 height 11
click at [950, 519] on input "265994125" at bounding box center [981, 533] width 310 height 28
click at [950, 524] on input "265994125" at bounding box center [981, 533] width 310 height 28
type input "265994125_copy"
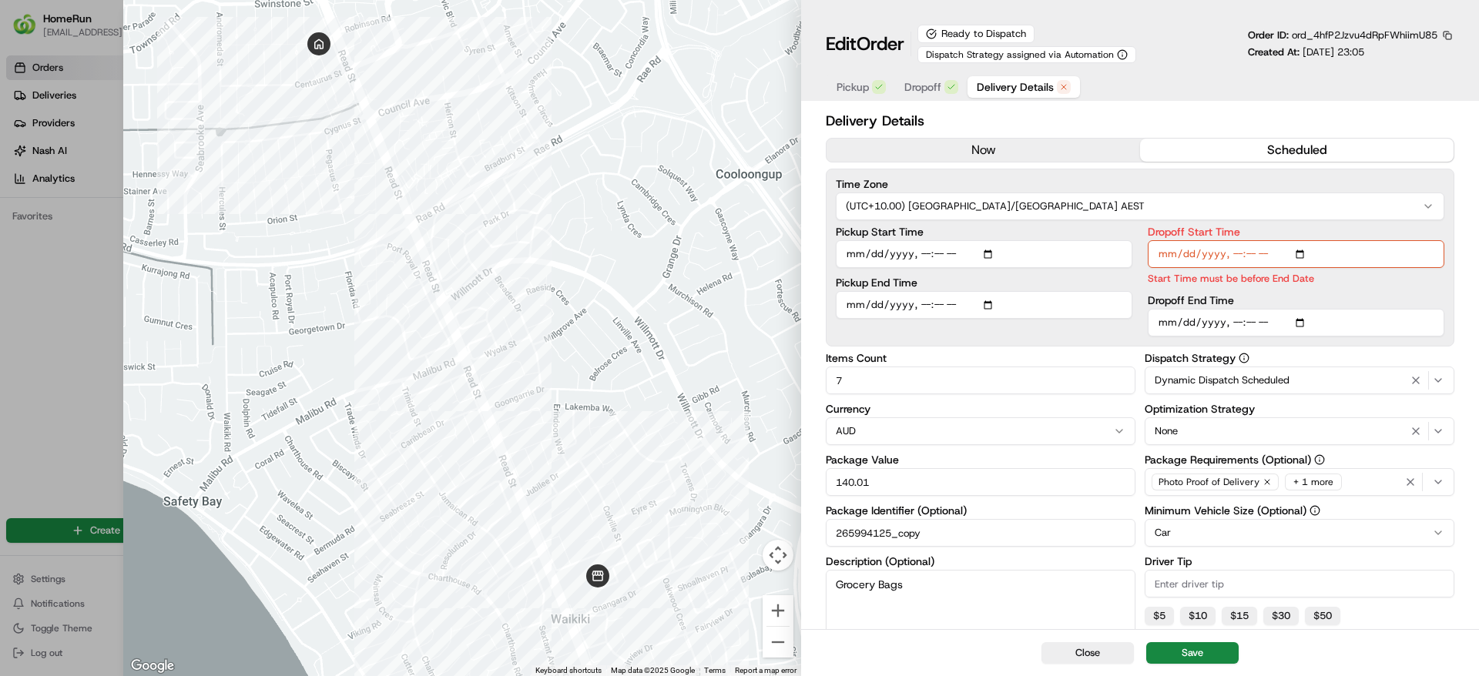
click at [993, 250] on input "Pickup Start Time" at bounding box center [984, 254] width 297 height 28
click at [941, 85] on span "Dropoff" at bounding box center [922, 86] width 37 height 15
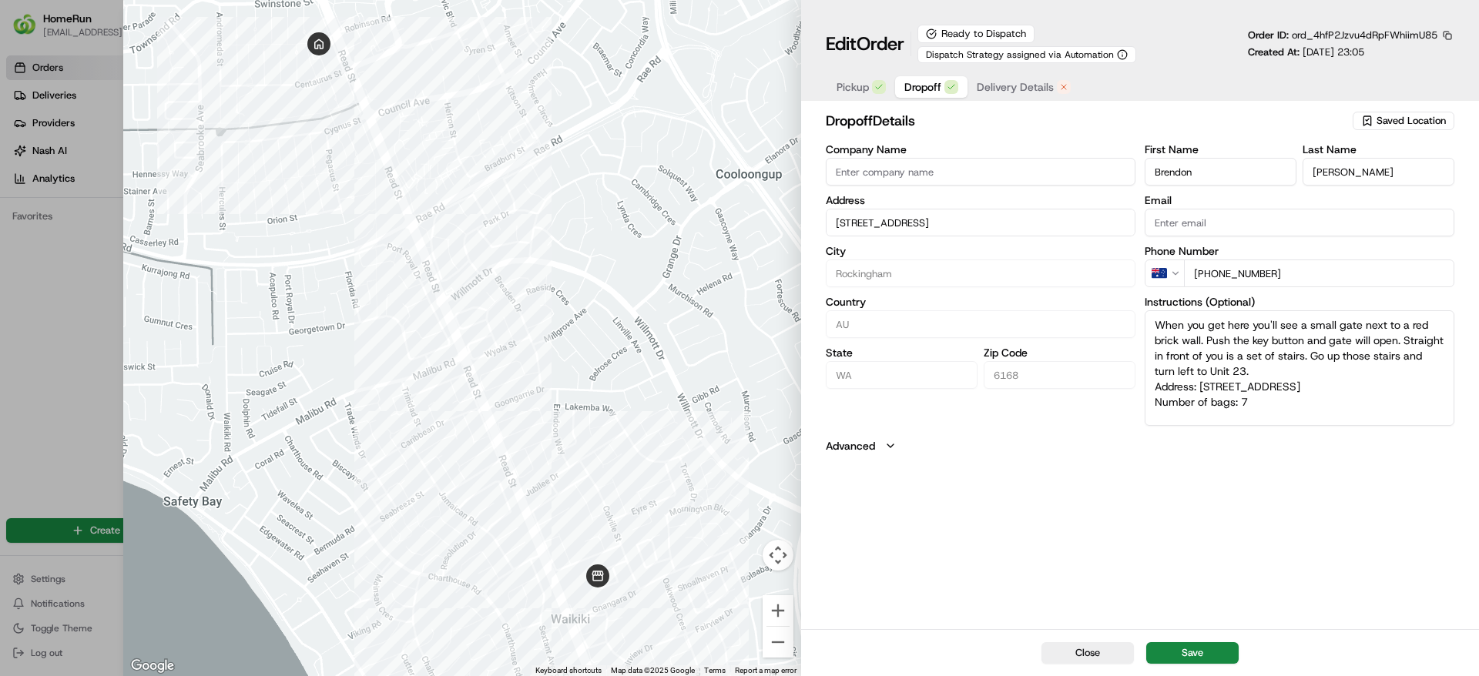
click at [1000, 86] on span "Delivery Details" at bounding box center [1015, 86] width 77 height 15
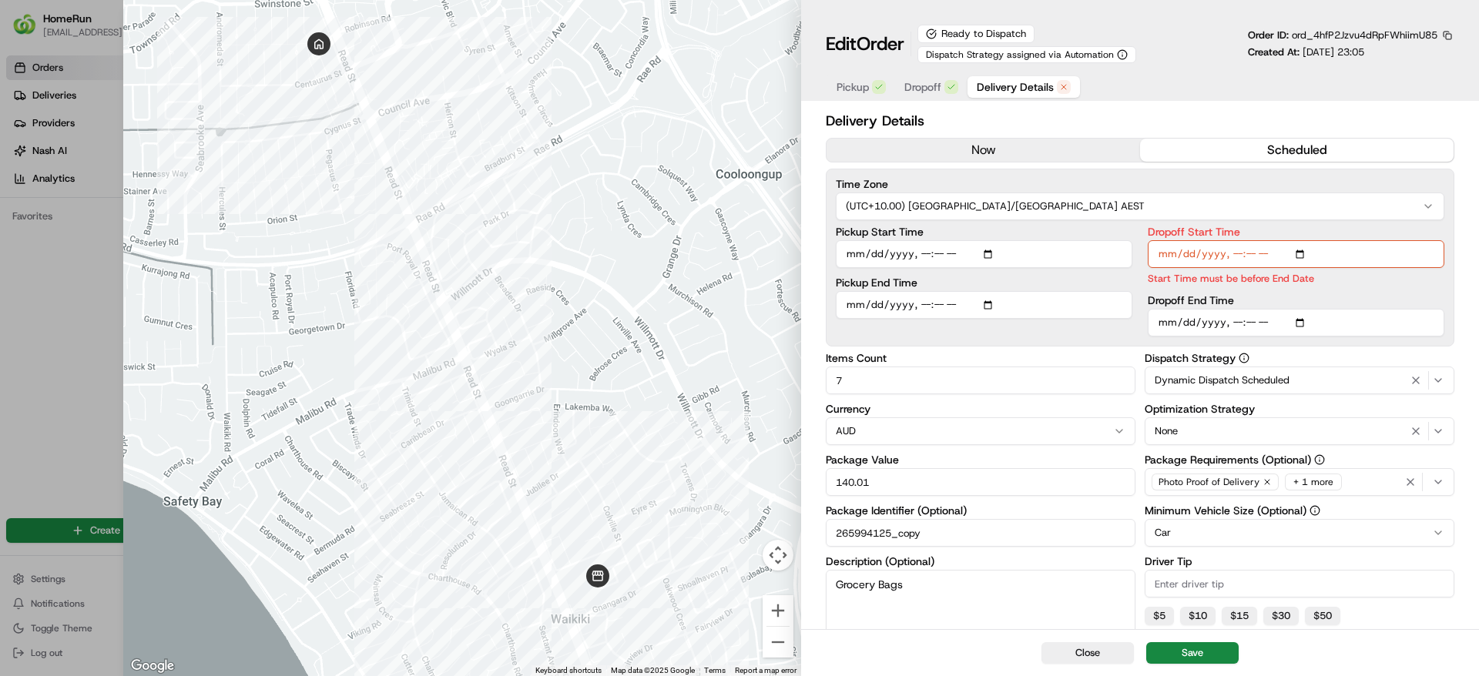
click at [1244, 251] on input "Dropoff Start Time" at bounding box center [1296, 254] width 297 height 28
click at [1238, 252] on input "Dropoff Start Time" at bounding box center [1296, 254] width 297 height 28
type input "2025-08-23T16:00"
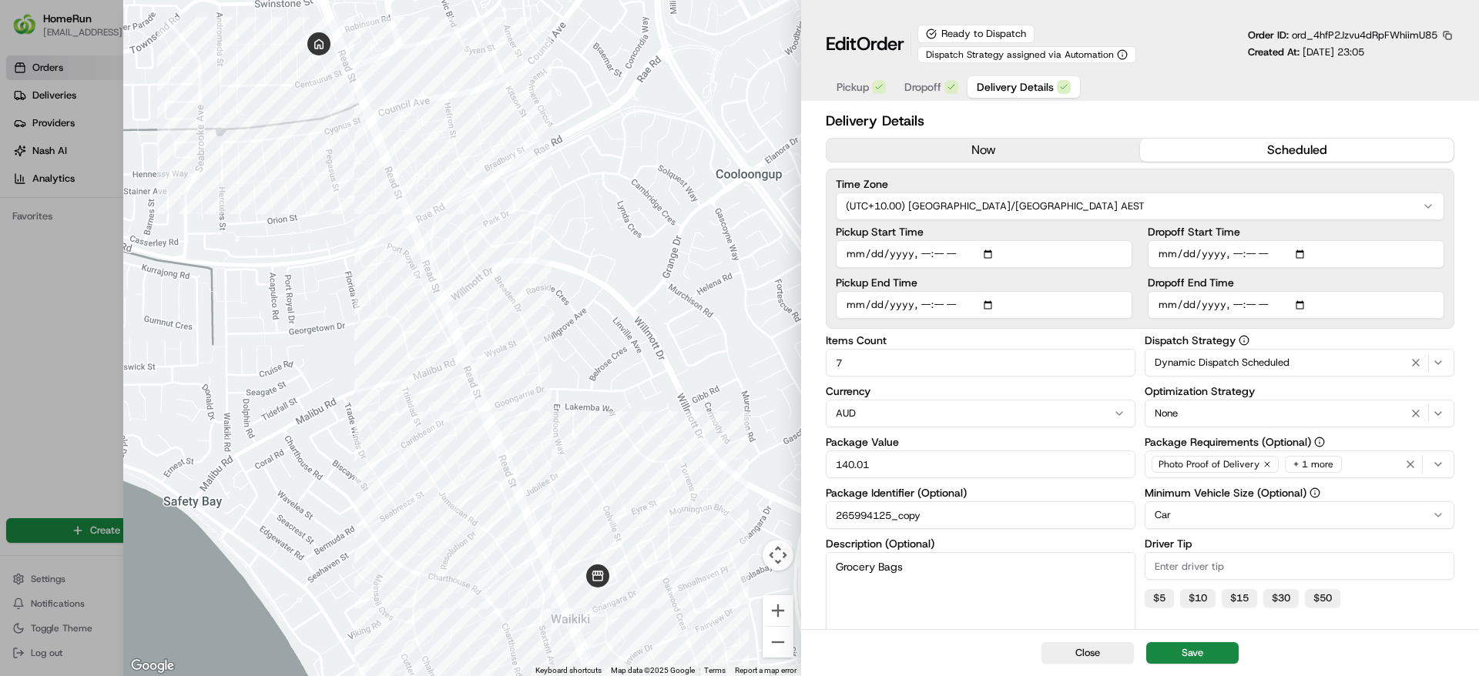
click at [925, 250] on input "Pickup Start Time" at bounding box center [984, 254] width 297 height 28
click at [921, 260] on input "Pickup Start Time" at bounding box center [984, 254] width 297 height 28
type input "2025-08-23T15:50"
click at [1048, 280] on label "Pickup End Time" at bounding box center [984, 282] width 297 height 11
click at [1048, 291] on input "Pickup End Time" at bounding box center [984, 305] width 297 height 28
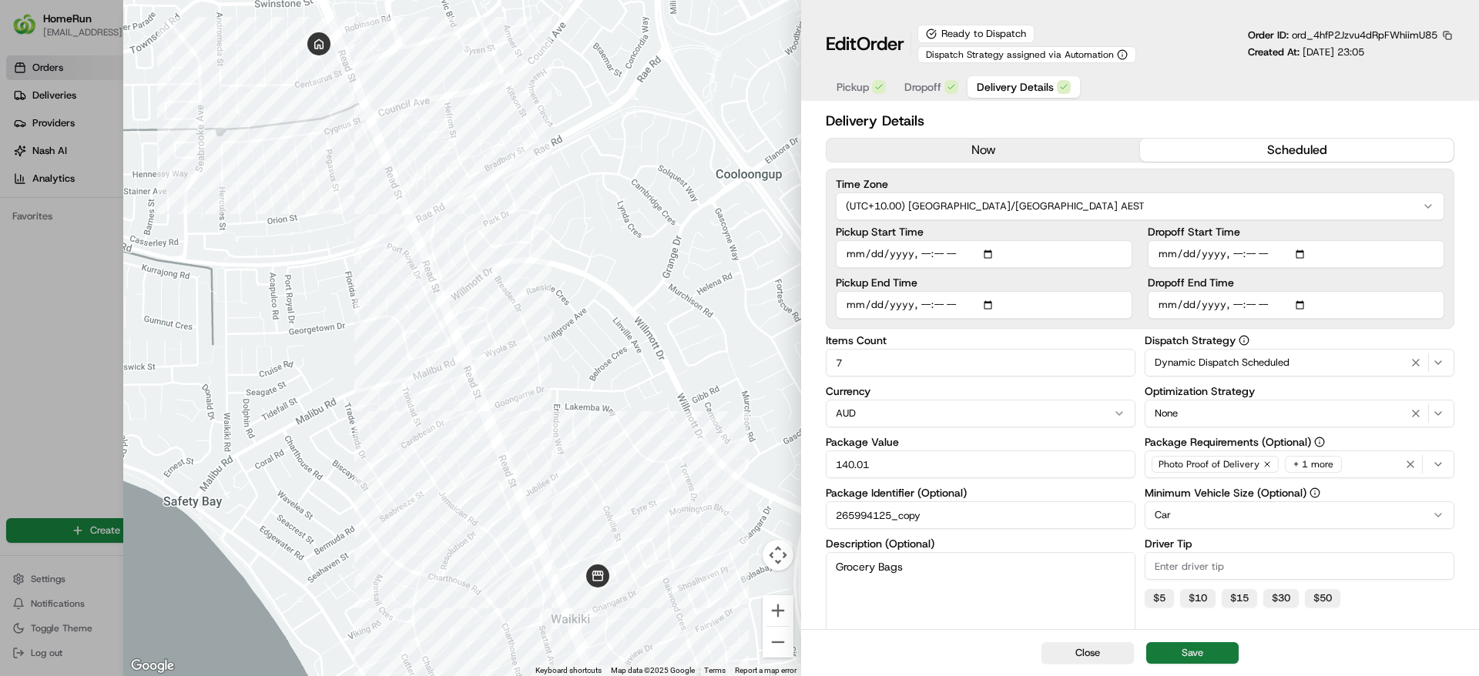
click at [1198, 655] on button "Save" at bounding box center [1192, 653] width 92 height 22
type input "1"
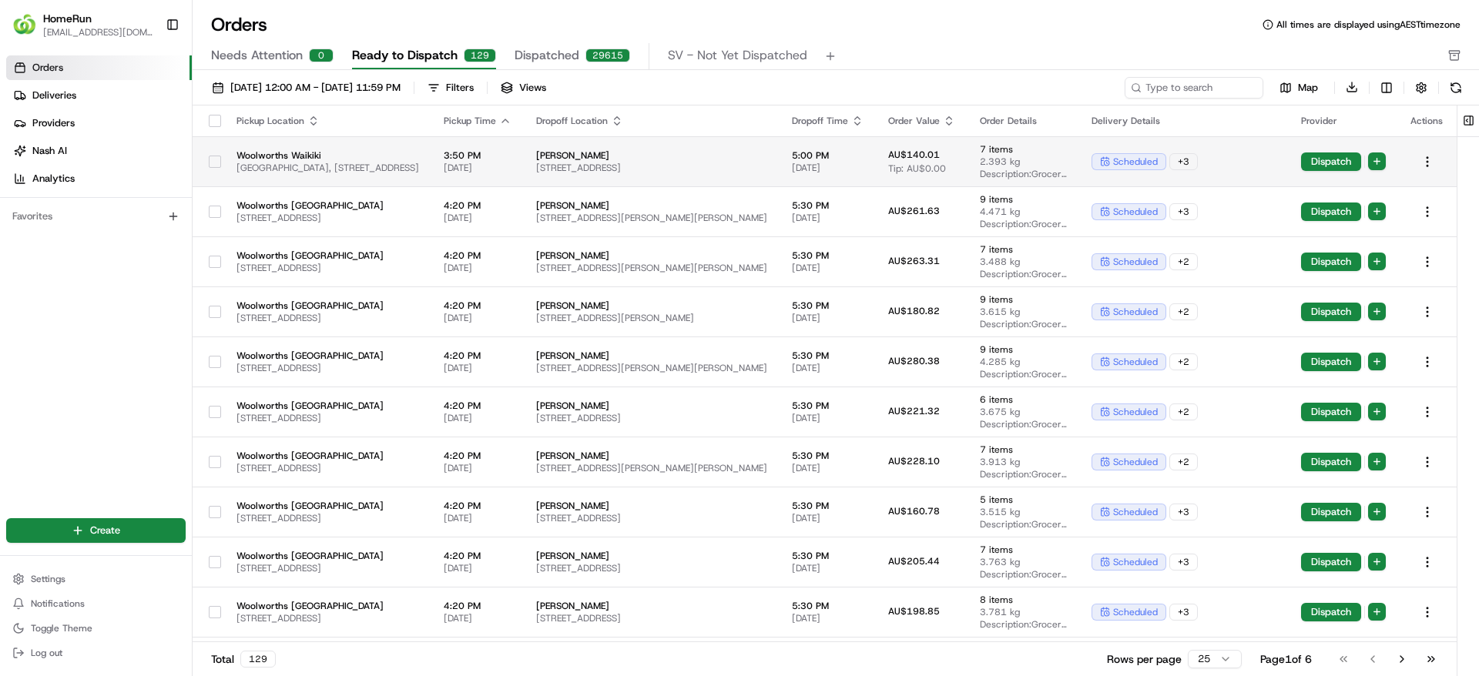
click at [202, 159] on td at bounding box center [209, 161] width 32 height 50
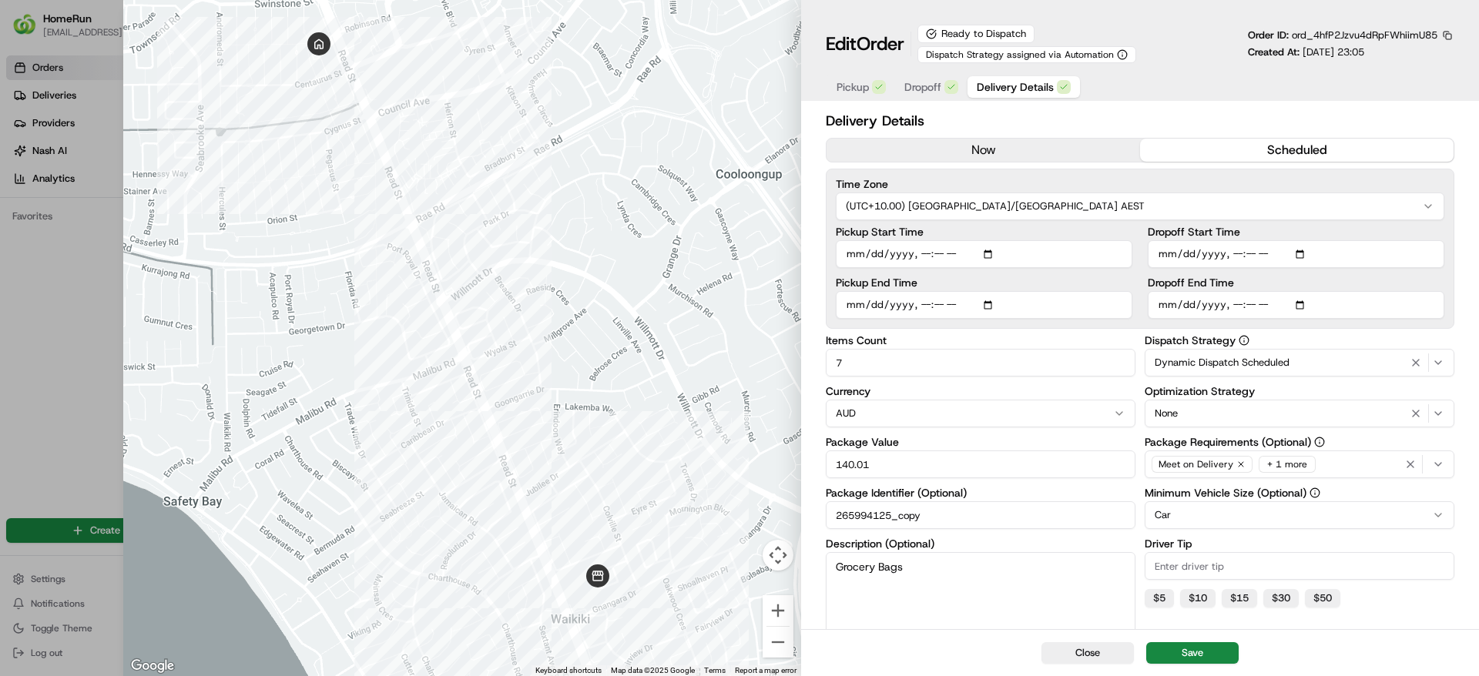
type input "1"
click at [4, 300] on div at bounding box center [739, 338] width 1479 height 676
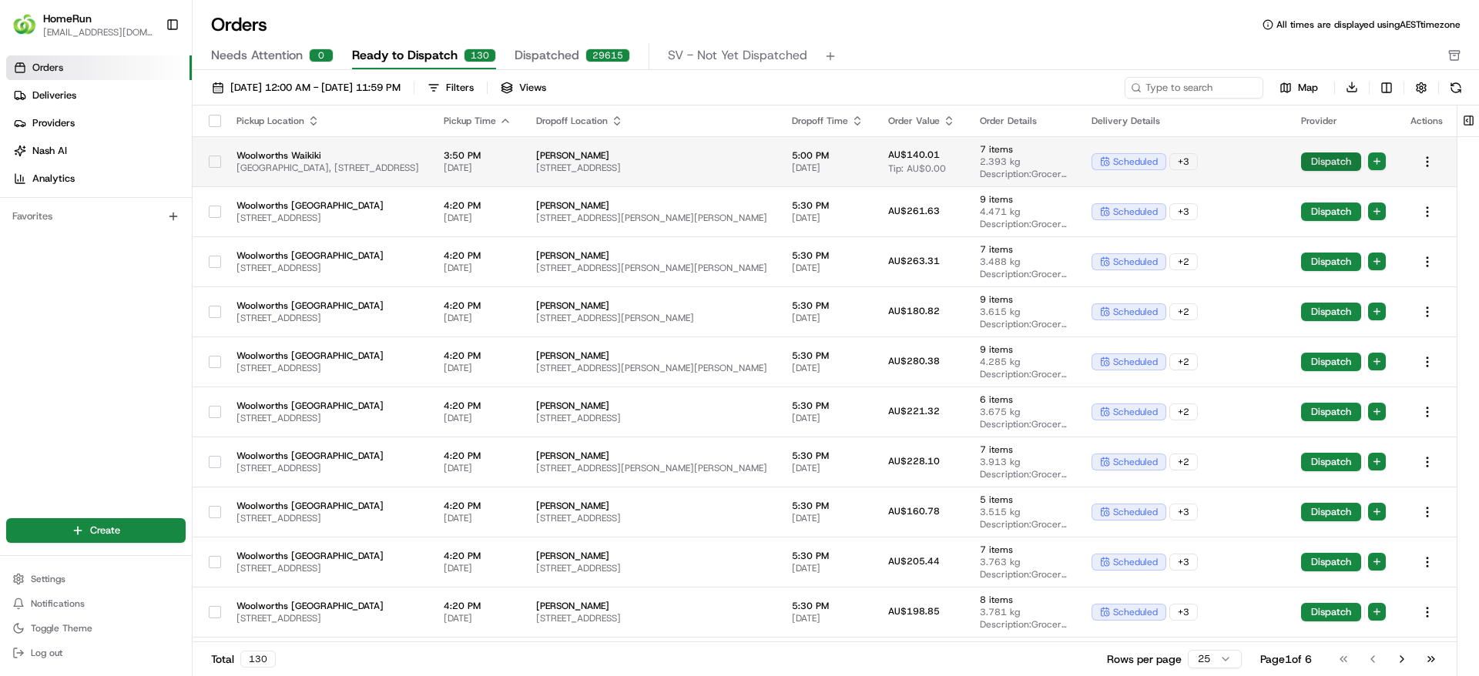
scroll to position [0, 82]
click at [1380, 164] on html "HomeRun jfindlay@woolworths.com.au Toggle Sidebar Orders Deliveries Providers N…" at bounding box center [739, 338] width 1479 height 676
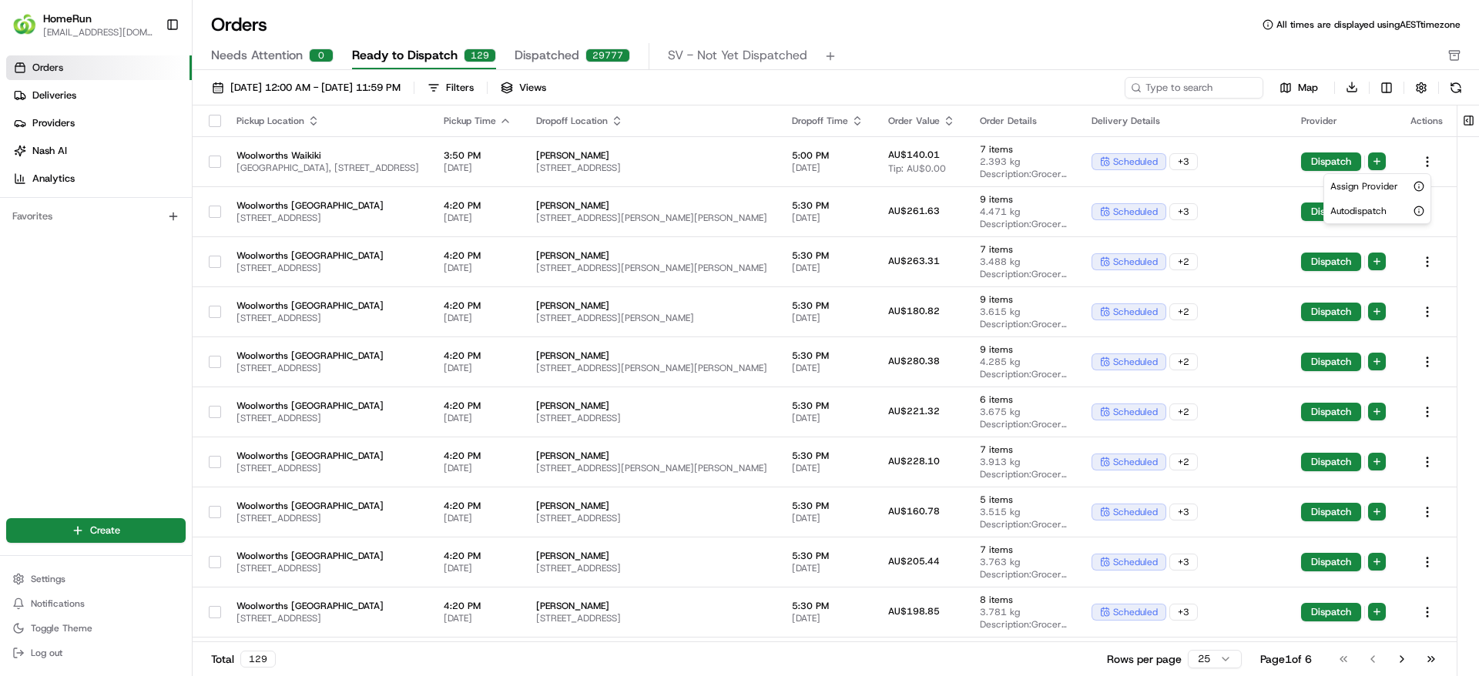
click at [1320, 165] on html "HomeRun jfindlay@woolworths.com.au Toggle Sidebar Orders Deliveries Providers N…" at bounding box center [739, 338] width 1479 height 676
click at [1375, 159] on html "HomeRun jfindlay@woolworths.com.au Toggle Sidebar Orders Deliveries Providers N…" at bounding box center [739, 338] width 1479 height 676
click at [1360, 215] on span "Autodispatch" at bounding box center [1358, 211] width 56 height 12
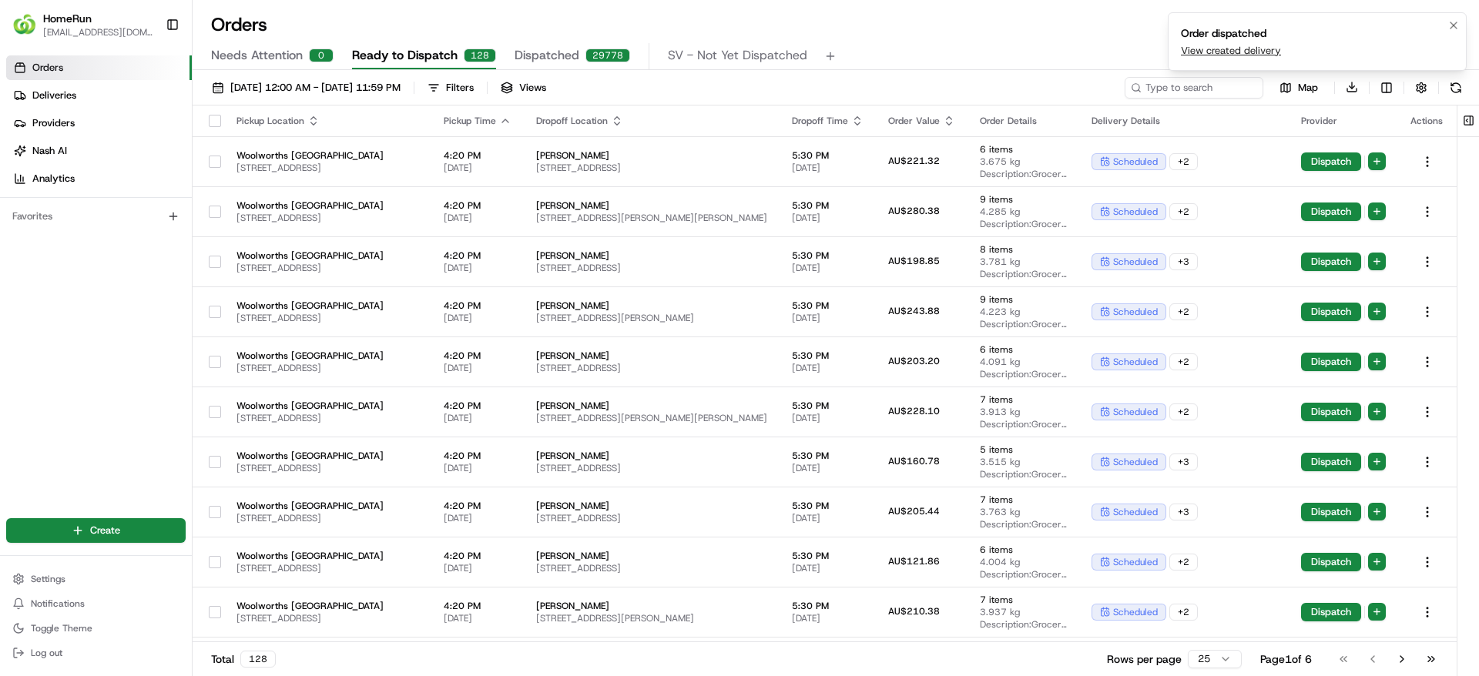
click at [1243, 48] on link "View created delivery" at bounding box center [1231, 51] width 100 height 14
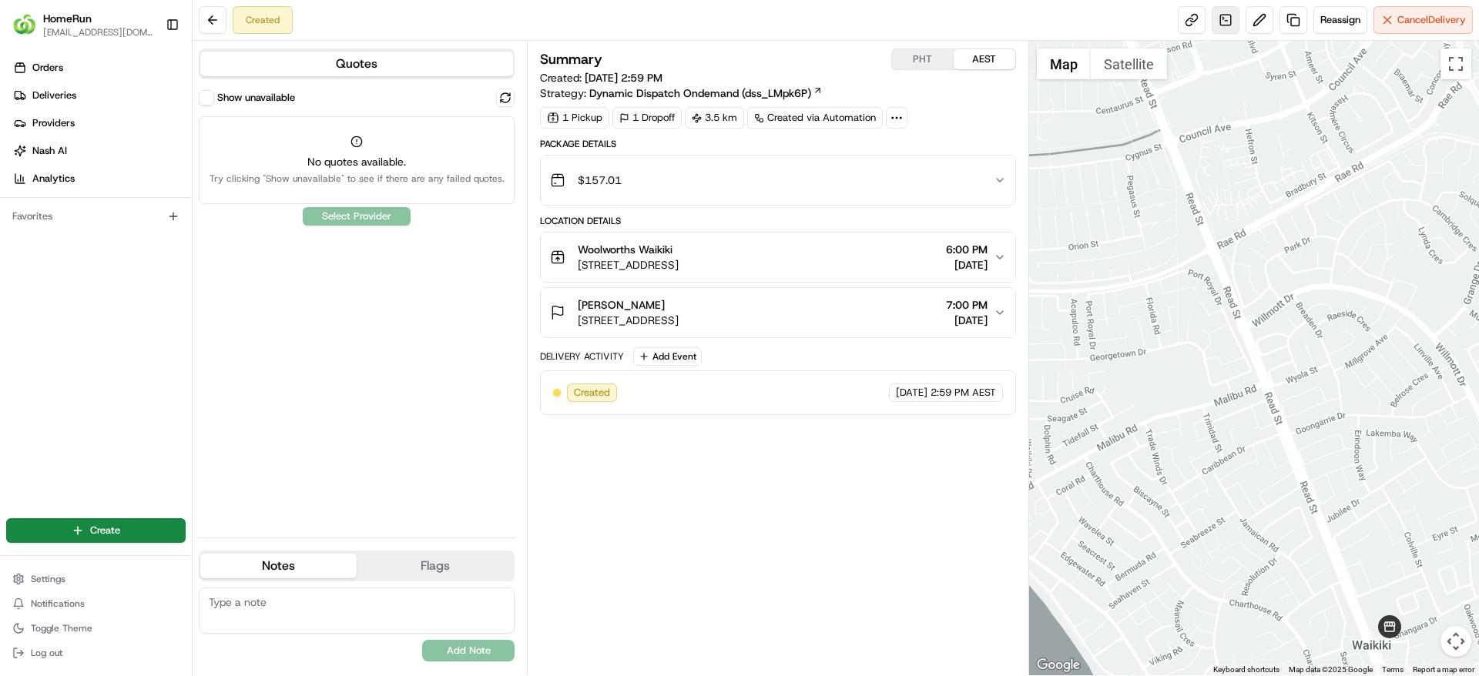
click at [1228, 28] on link at bounding box center [1226, 20] width 28 height 28
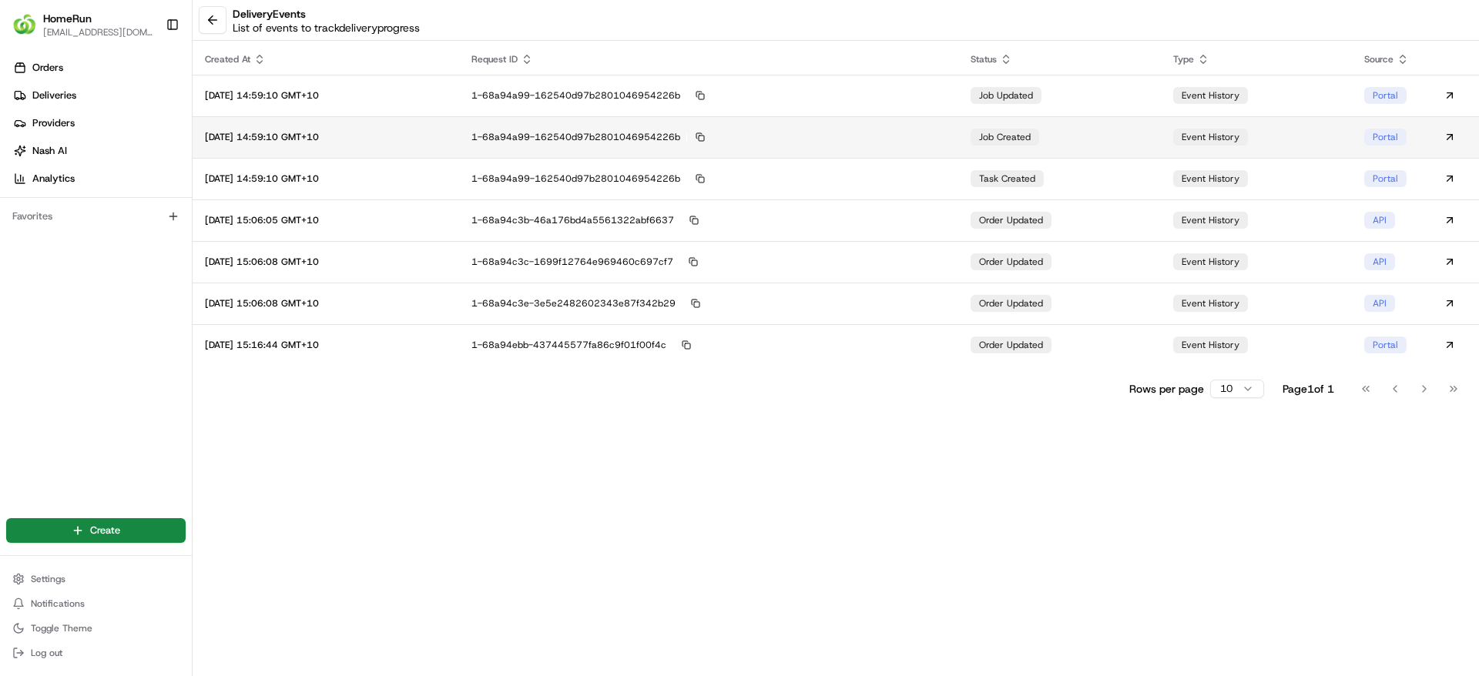
click at [983, 128] on td "job created" at bounding box center [1059, 137] width 203 height 42
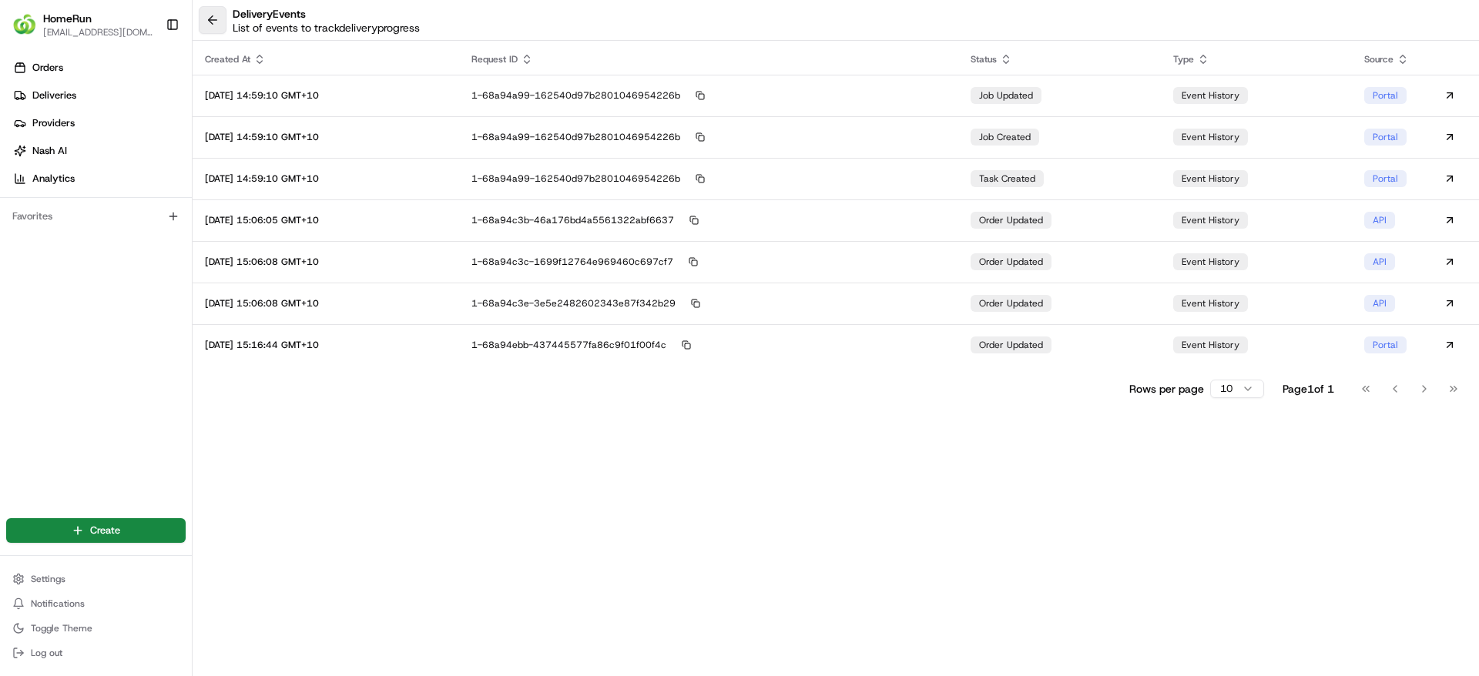
click at [199, 16] on button at bounding box center [213, 20] width 28 height 28
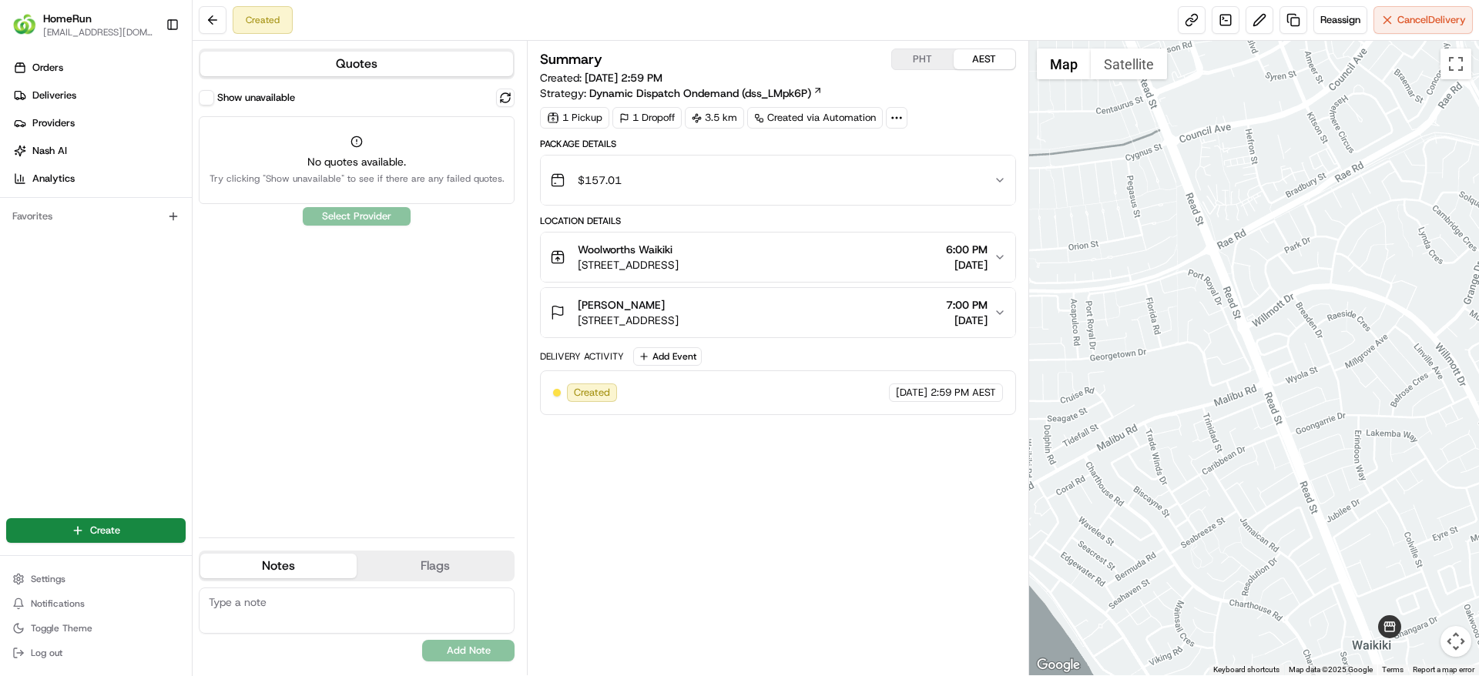
click at [1000, 257] on icon "button" at bounding box center [1000, 257] width 6 height 3
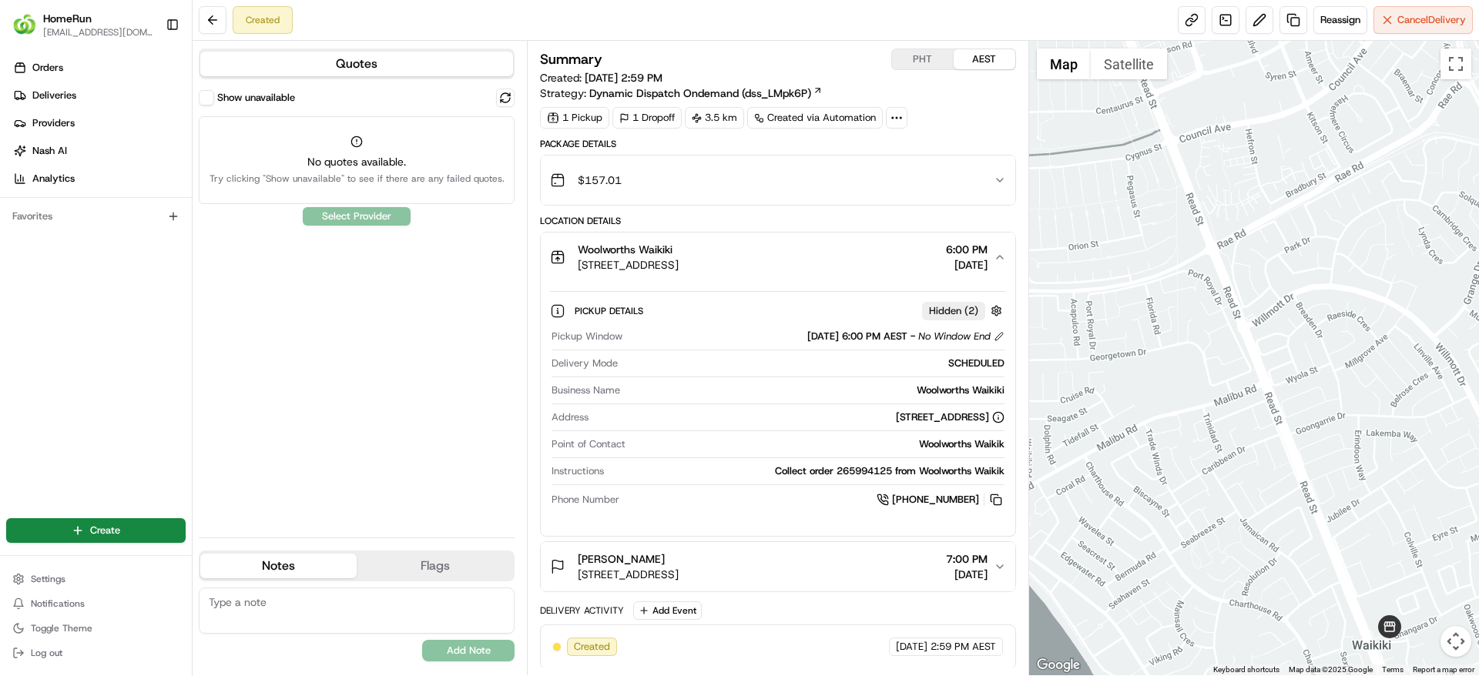
click at [963, 250] on span "6:00 PM" at bounding box center [967, 249] width 42 height 15
